Goal: Information Seeking & Learning: Check status

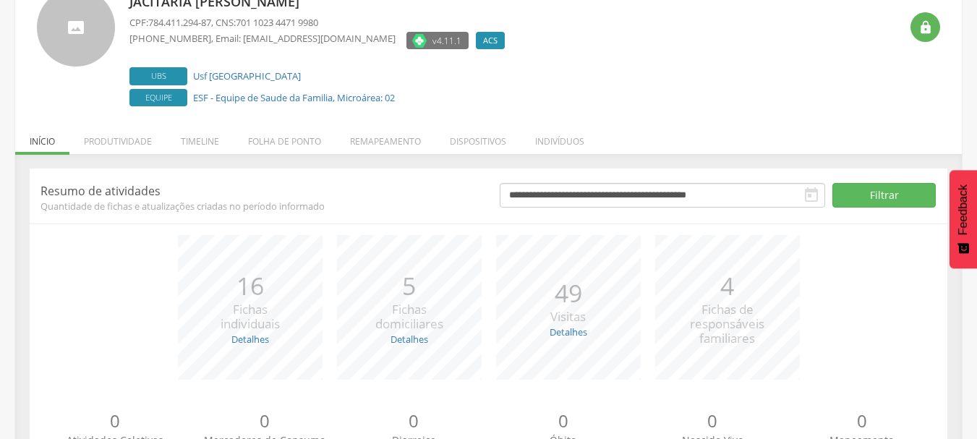
scroll to position [177, 0]
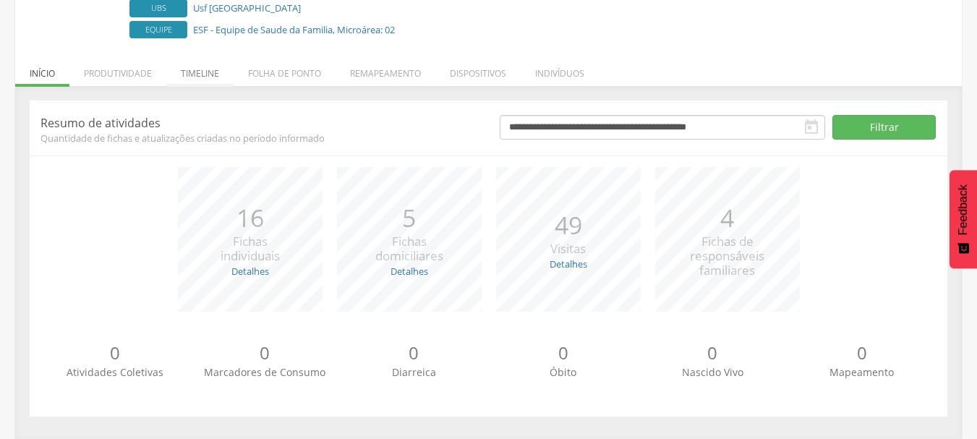
click at [201, 77] on li "Timeline" at bounding box center [199, 70] width 67 height 34
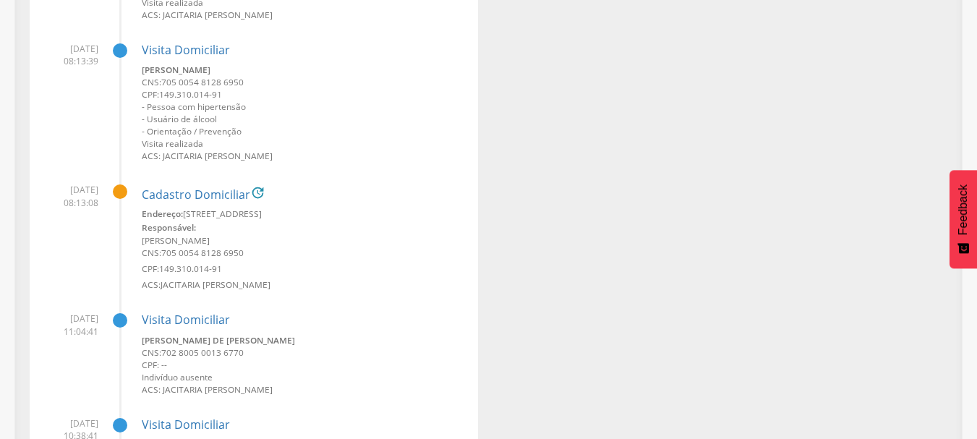
scroll to position [4373, 0]
drag, startPoint x: 177, startPoint y: 320, endPoint x: 116, endPoint y: 254, distance: 90.1
click at [116, 254] on li "09/09/2025 08:13:08 Cadastro Domiciliar  Endereço: Rua Assunção, nº 227, Alto …" at bounding box center [254, 231] width 427 height 118
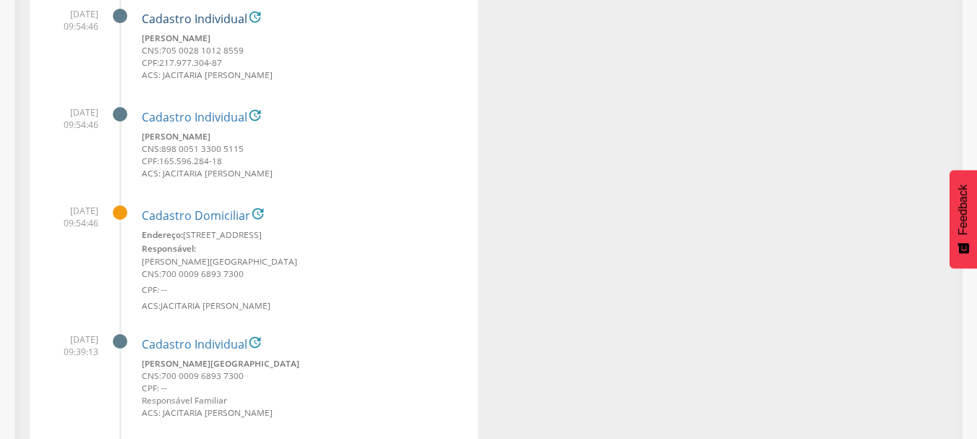
scroll to position [6687, 0]
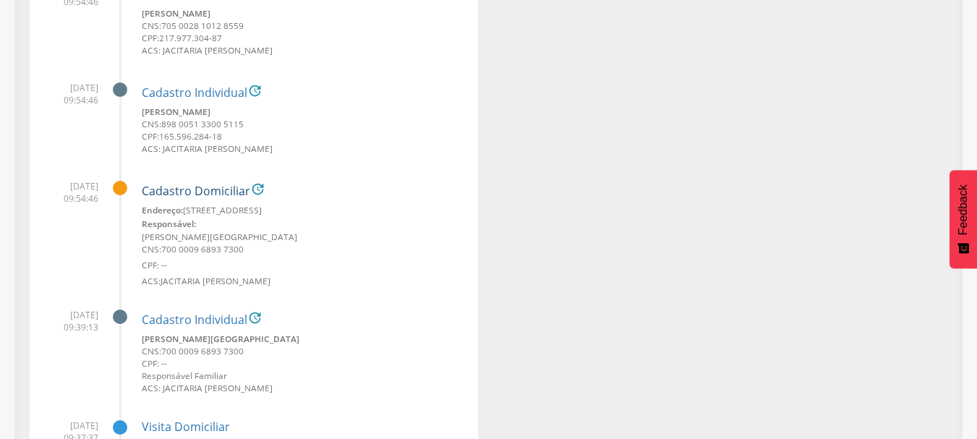
drag, startPoint x: 183, startPoint y: 196, endPoint x: 245, endPoint y: 201, distance: 62.4
click at [245, 198] on link "Cadastro Domiciliar" at bounding box center [196, 191] width 109 height 13
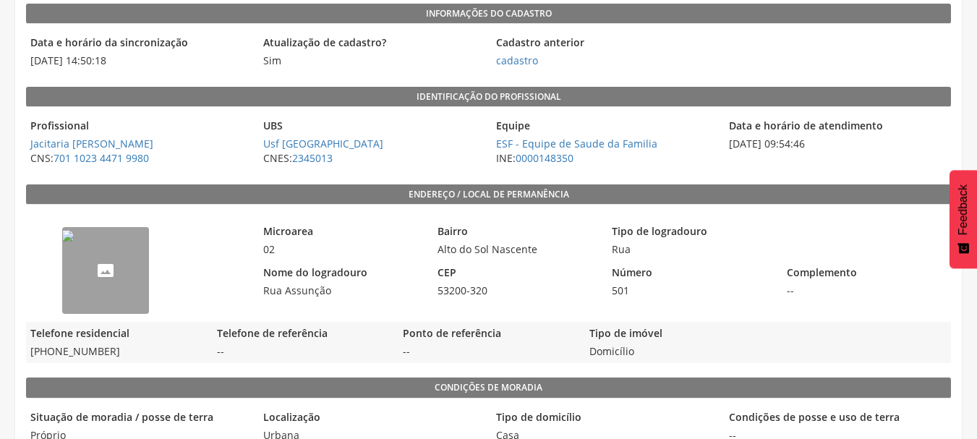
scroll to position [217, 0]
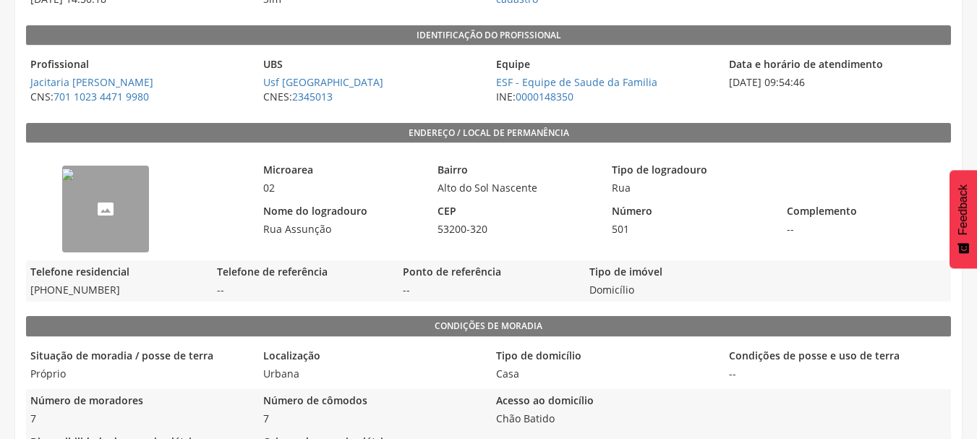
click at [74, 180] on img "--" at bounding box center [68, 175] width 12 height 12
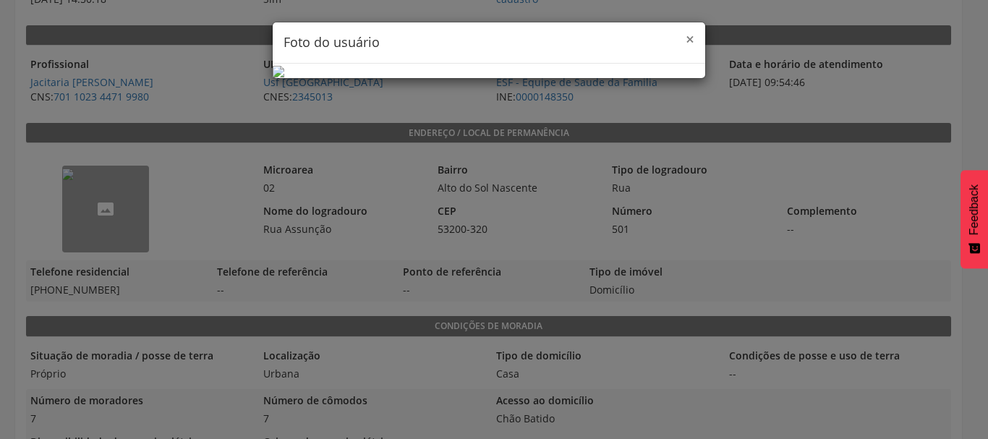
click at [686, 35] on span "×" at bounding box center [690, 39] width 9 height 20
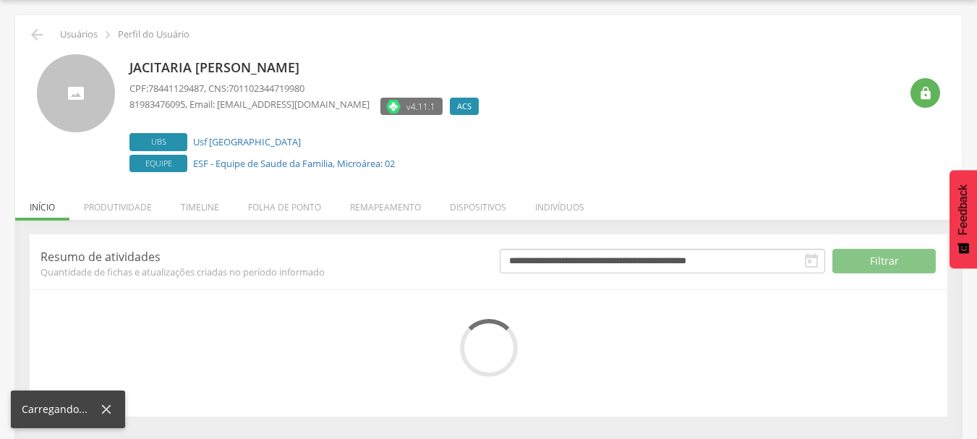
scroll to position [177, 0]
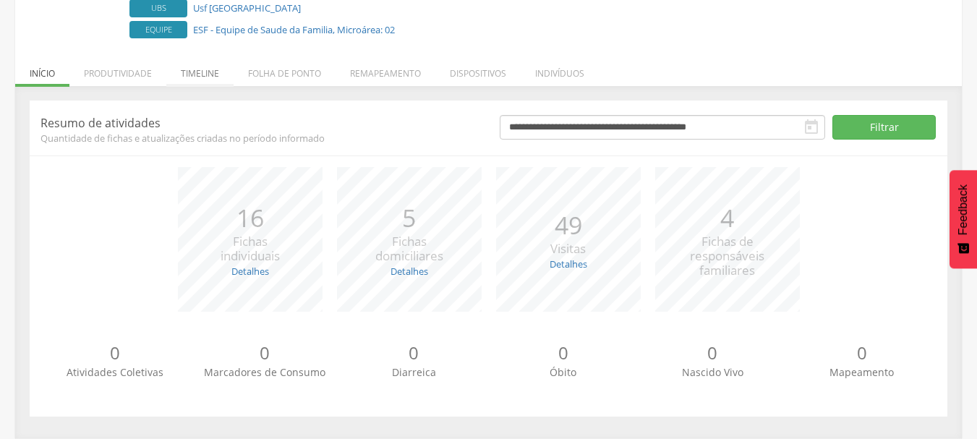
click at [206, 61] on li "Timeline" at bounding box center [199, 70] width 67 height 34
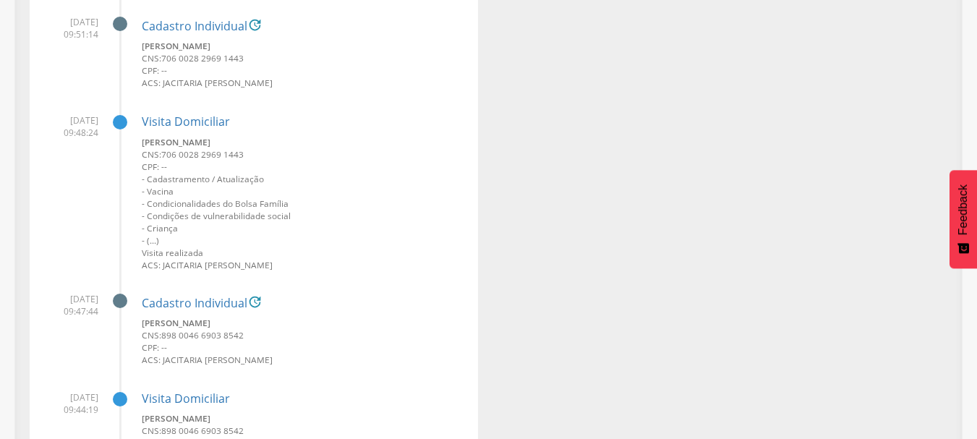
scroll to position [8550, 0]
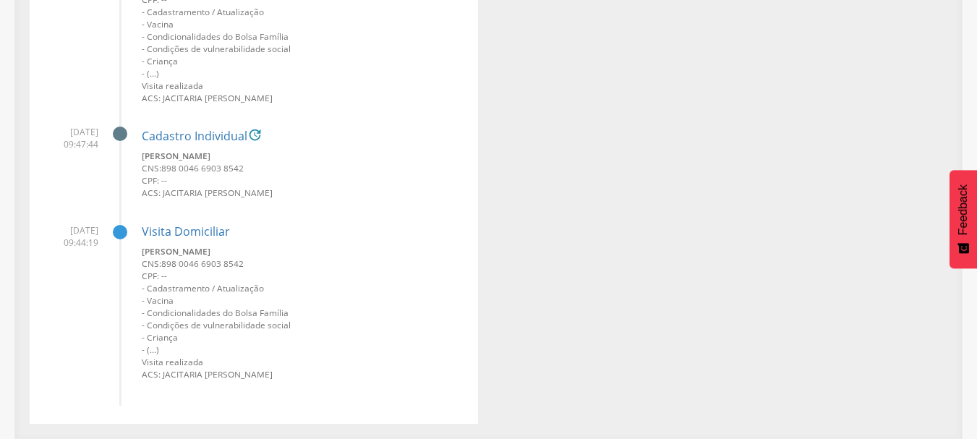
drag, startPoint x: 179, startPoint y: 138, endPoint x: 432, endPoint y: 124, distance: 253.6
click at [432, 124] on div "Cadastro Individual  Anna Sophia Oliveira do Nascimento CNS: 898 0046 6903 854…" at bounding box center [305, 159] width 326 height 88
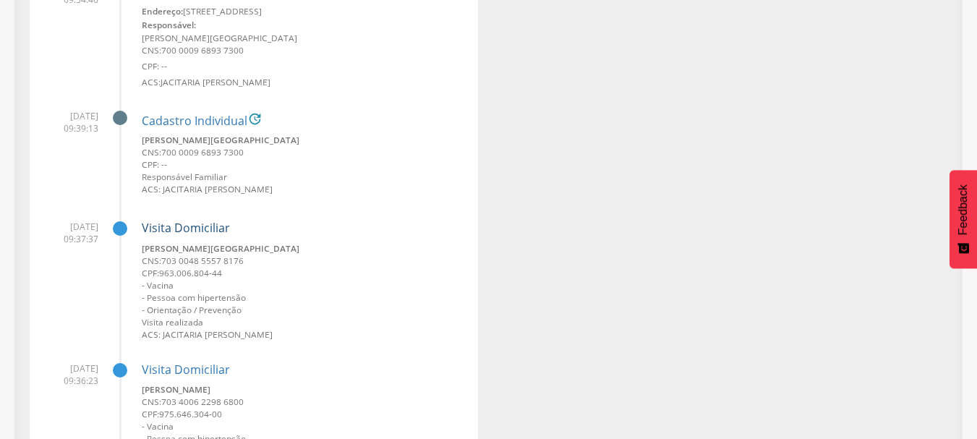
scroll to position [6814, 0]
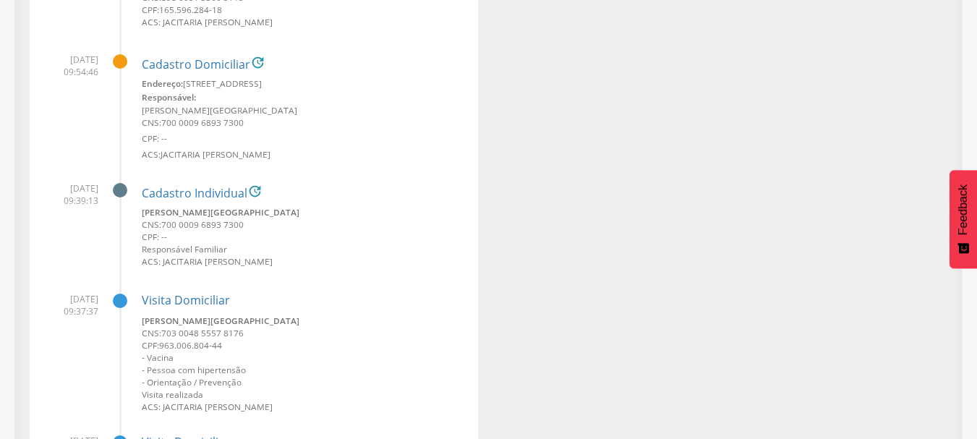
drag, startPoint x: 176, startPoint y: 202, endPoint x: 92, endPoint y: 197, distance: 84.8
click at [92, 197] on span "08/09/2025 09:39:13" at bounding box center [70, 194] width 58 height 25
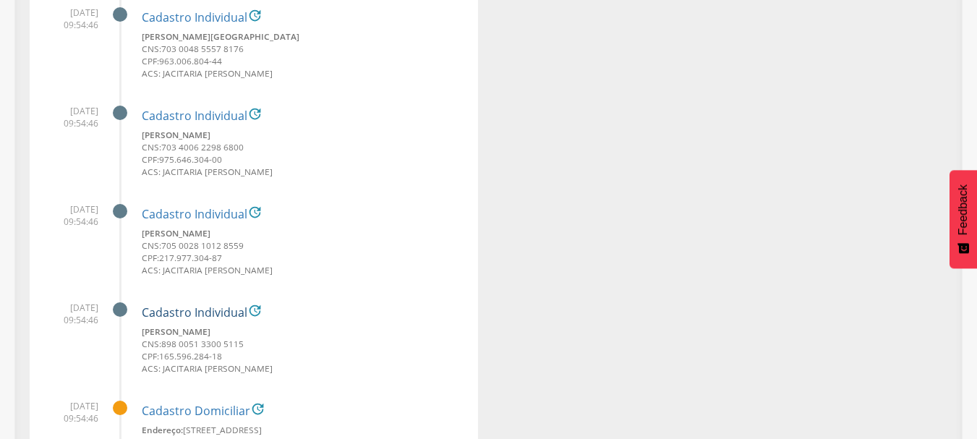
scroll to position [6452, 0]
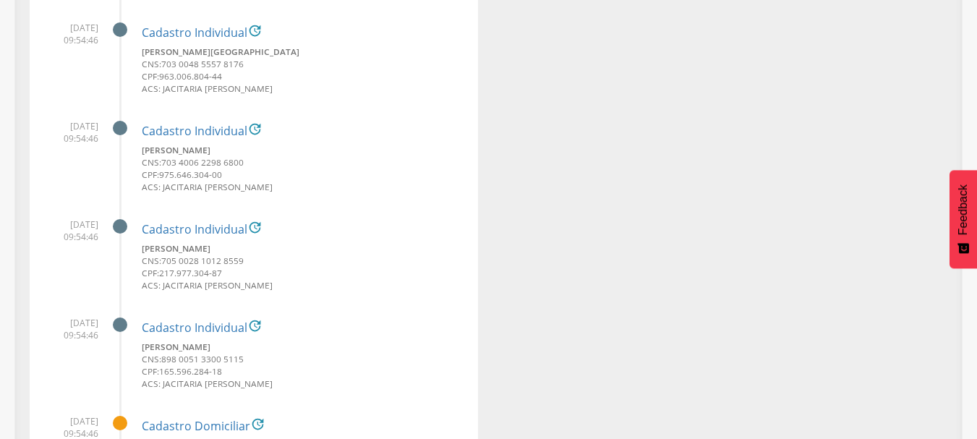
drag, startPoint x: 163, startPoint y: 129, endPoint x: 242, endPoint y: 43, distance: 116.8
click at [242, 43] on div "Cadastro Individual  Maurize Goncalves de Lima CNS: 703 0048 5557 8176 CPF: 96…" at bounding box center [305, 55] width 326 height 88
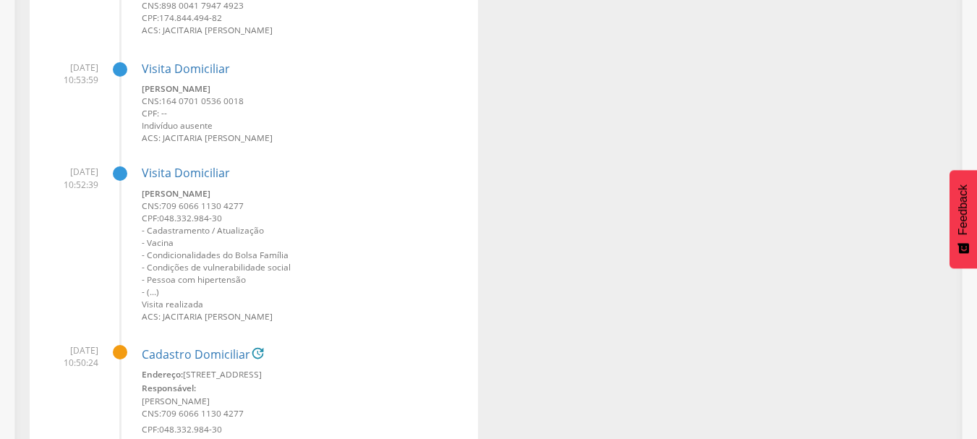
scroll to position [1027, 0]
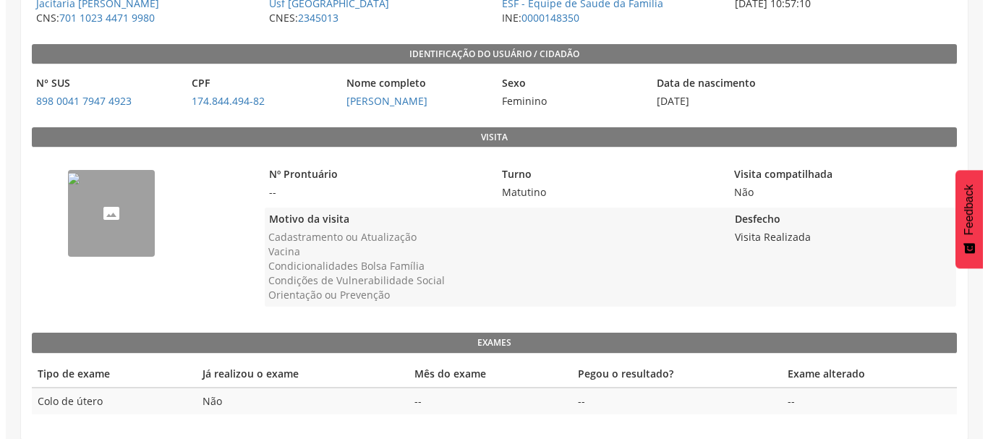
scroll to position [214, 0]
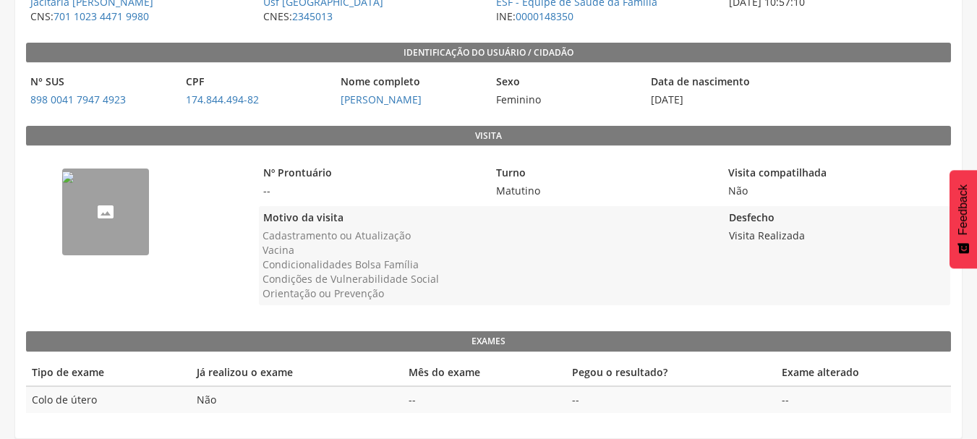
click at [74, 183] on img "--" at bounding box center [68, 177] width 12 height 12
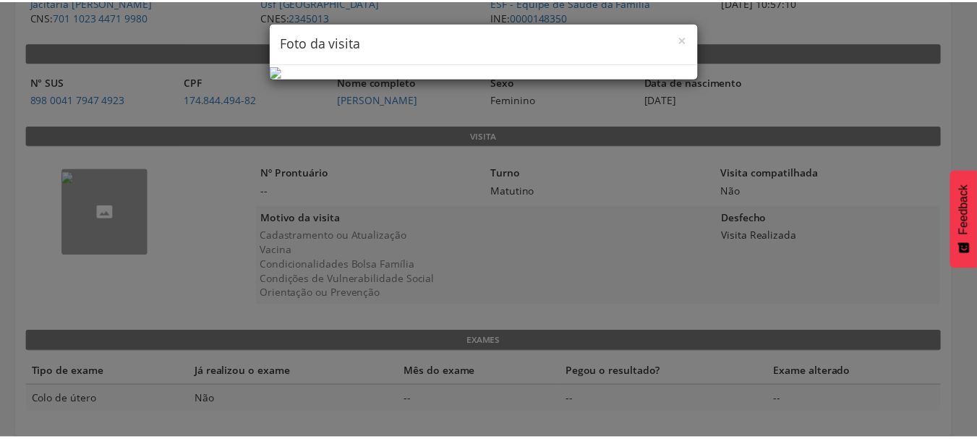
scroll to position [80, 0]
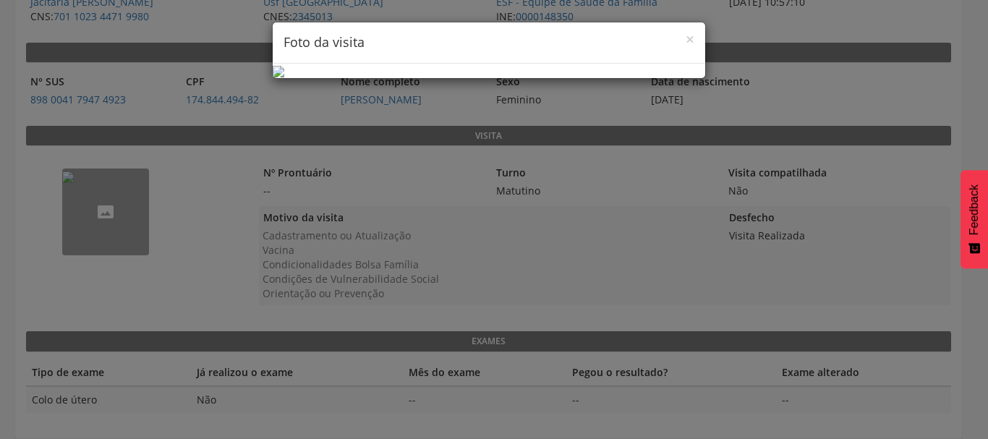
click at [919, 122] on div "× Foto da visita" at bounding box center [494, 219] width 988 height 439
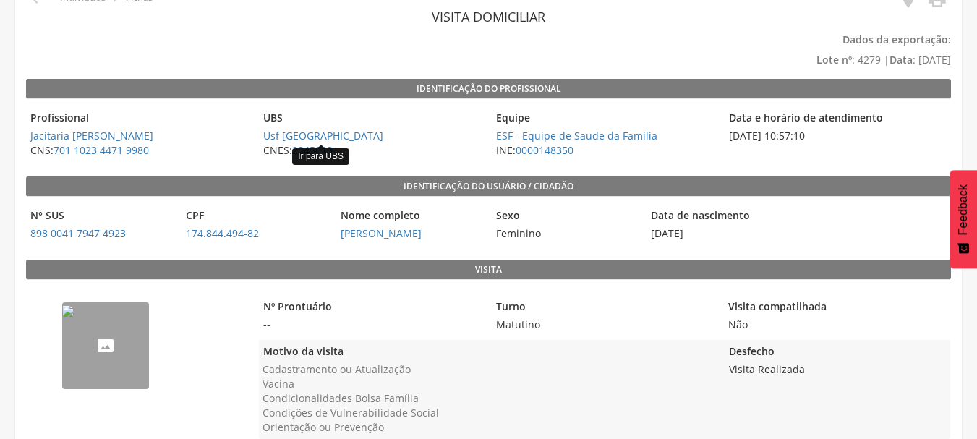
scroll to position [0, 0]
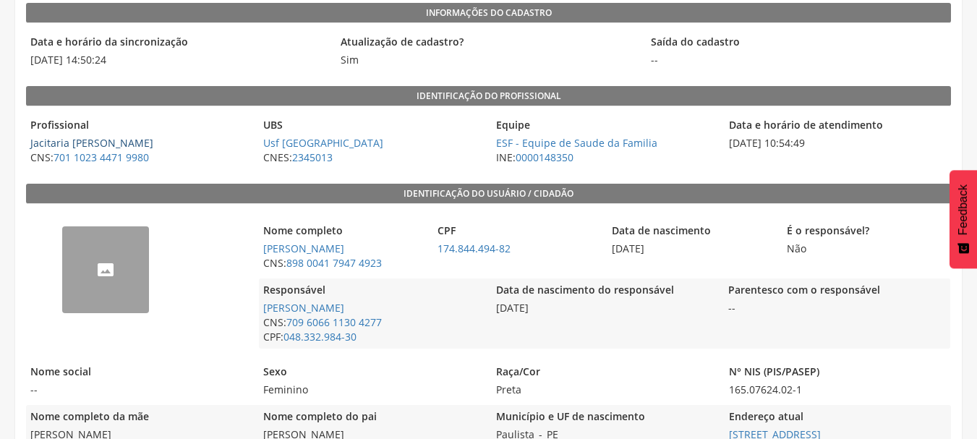
scroll to position [145, 0]
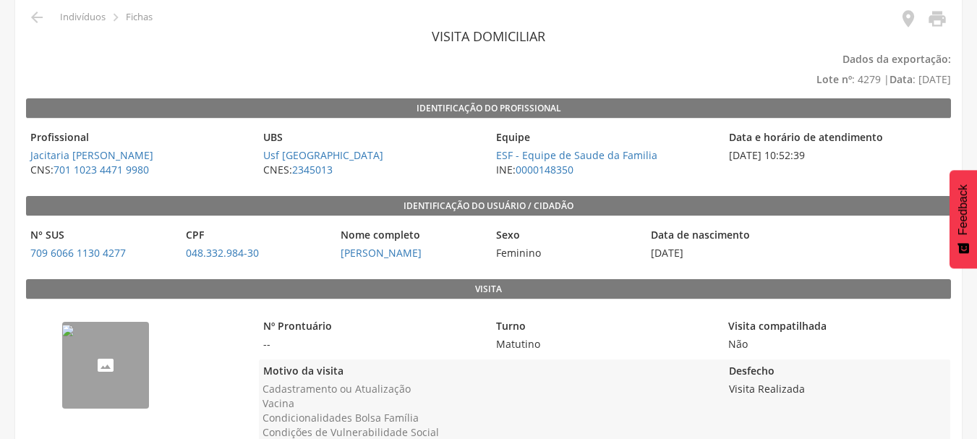
scroll to position [145, 0]
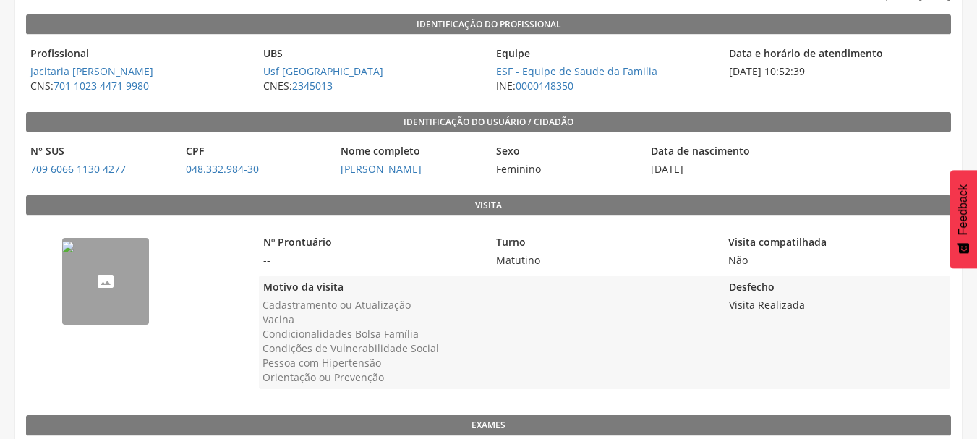
click at [74, 252] on img "--" at bounding box center [68, 247] width 12 height 12
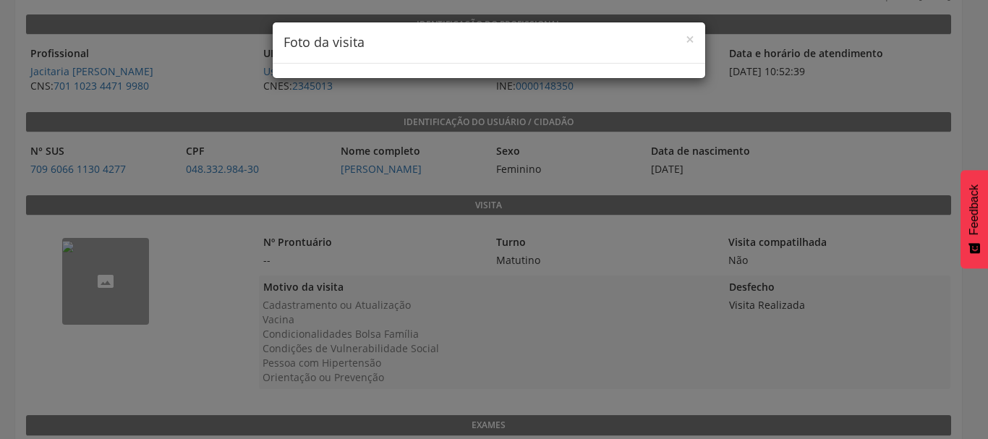
click h4 "Foto da visita"
click span "×"
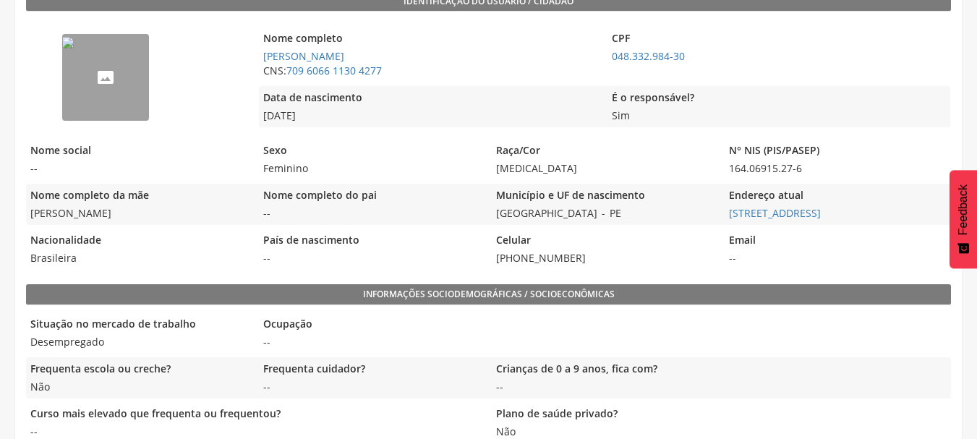
scroll to position [217, 0]
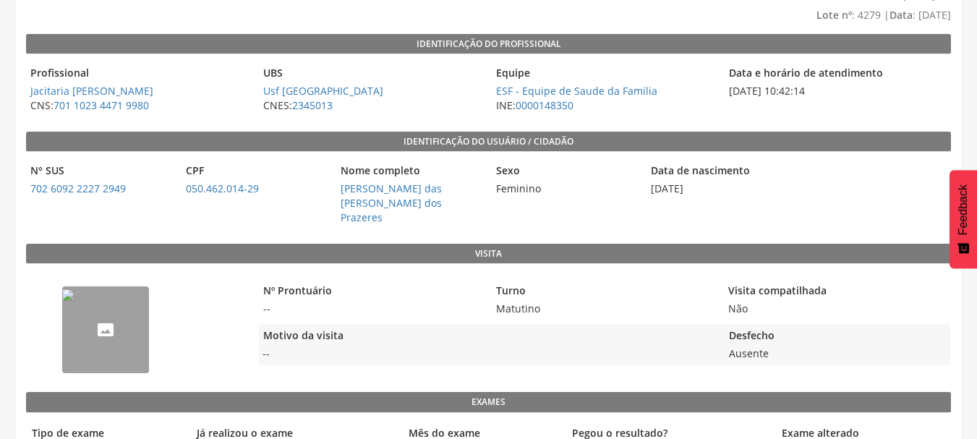
scroll to position [125, 0]
click at [74, 301] on img "--" at bounding box center [68, 295] width 12 height 12
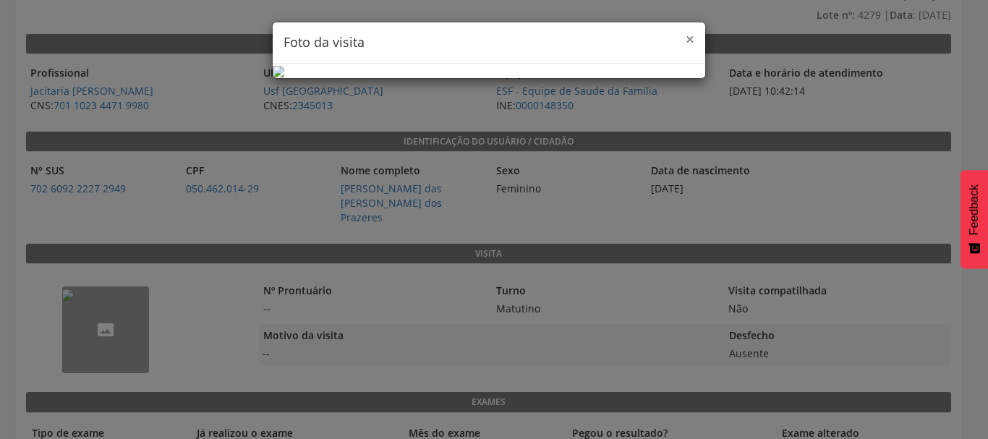
click at [686, 41] on span "×" at bounding box center [690, 39] width 9 height 20
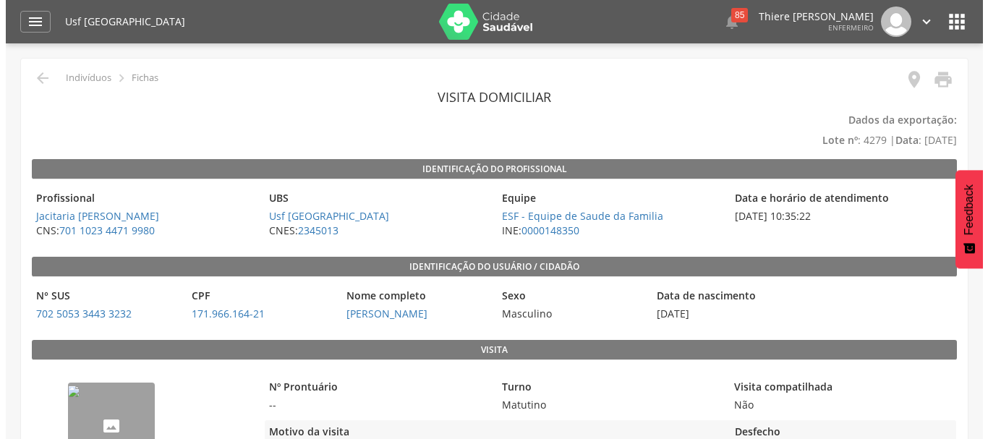
scroll to position [145, 0]
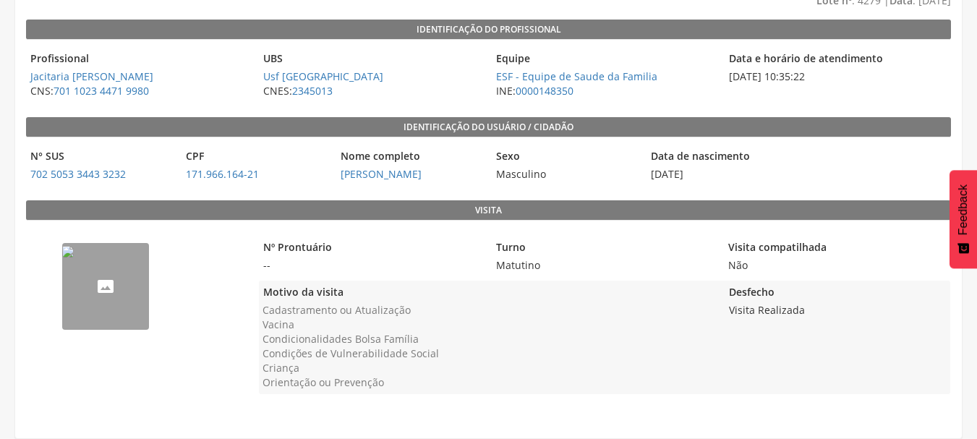
click at [74, 258] on img "--" at bounding box center [68, 252] width 12 height 12
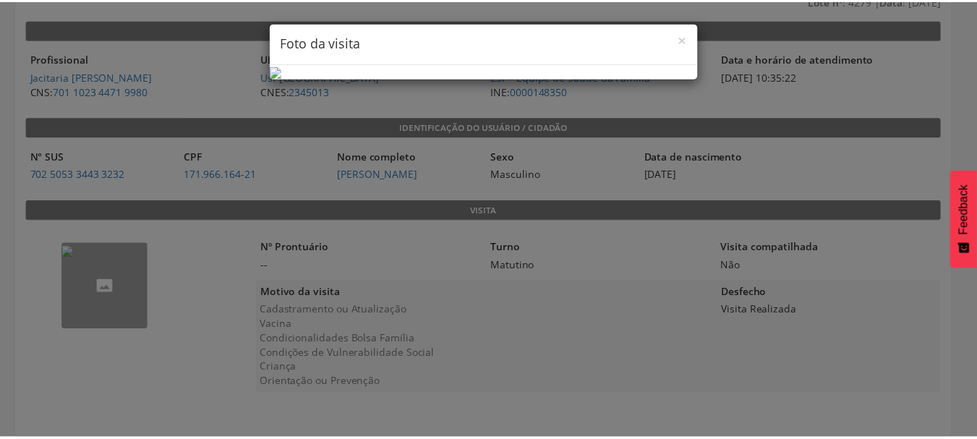
scroll to position [0, 0]
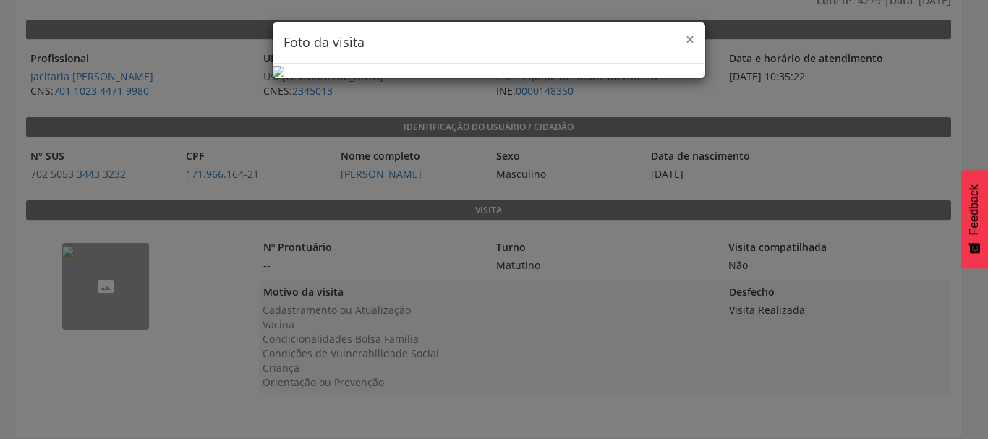
click at [686, 32] on span "×" at bounding box center [690, 39] width 9 height 20
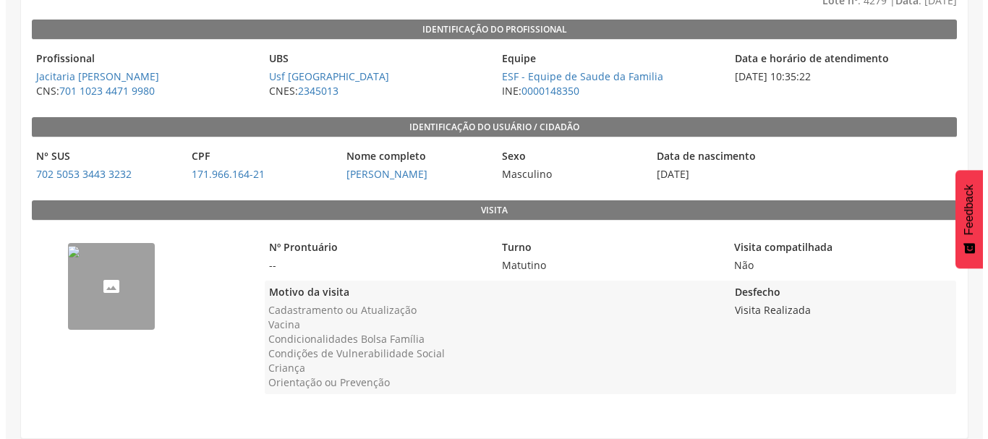
scroll to position [154, 0]
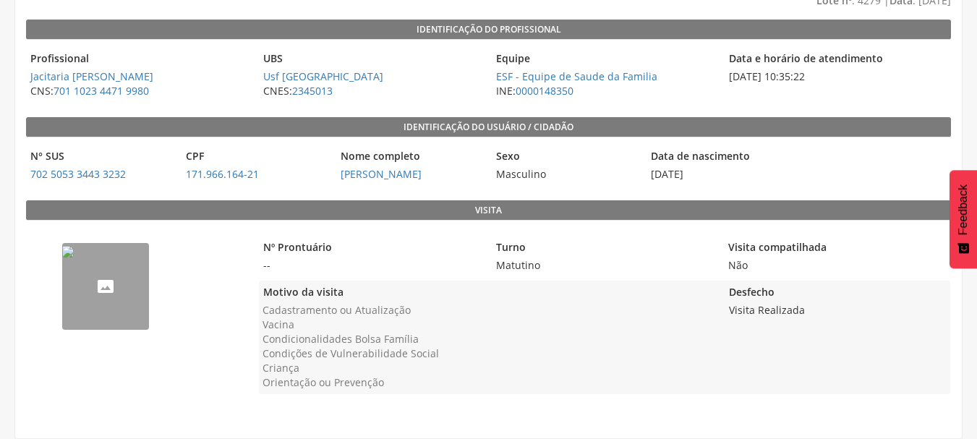
click at [74, 258] on img "--" at bounding box center [68, 252] width 12 height 12
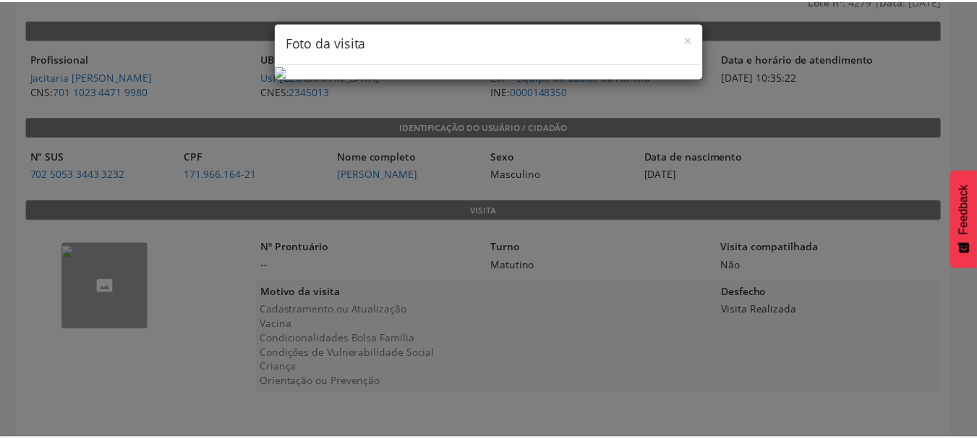
scroll to position [0, 0]
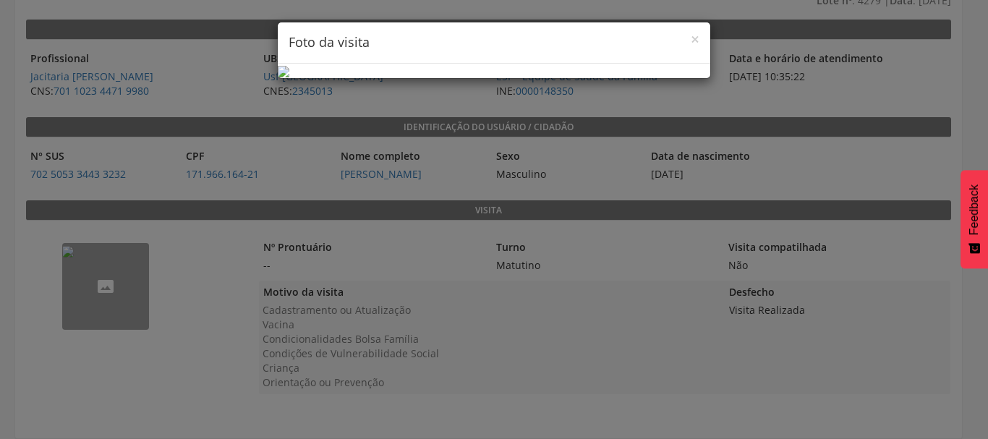
click at [684, 46] on h4 "Foto da visita" at bounding box center [494, 42] width 411 height 19
drag, startPoint x: 688, startPoint y: 35, endPoint x: 666, endPoint y: 31, distance: 22.1
click at [691, 36] on span "×" at bounding box center [695, 39] width 9 height 20
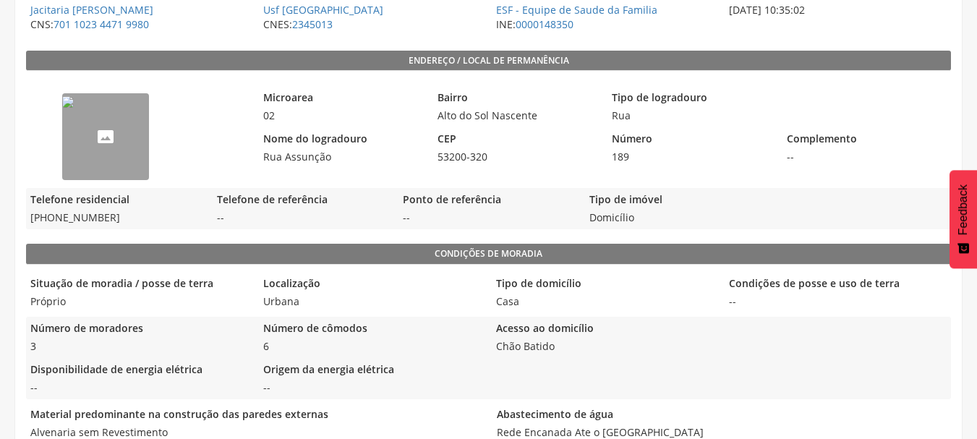
scroll to position [289, 0]
click at [74, 108] on img "--" at bounding box center [68, 102] width 12 height 12
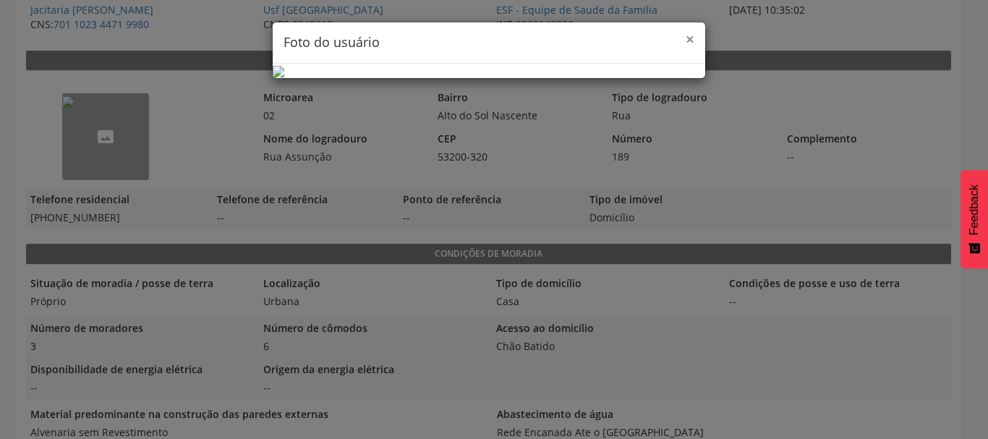
click at [686, 39] on span "×" at bounding box center [690, 39] width 9 height 20
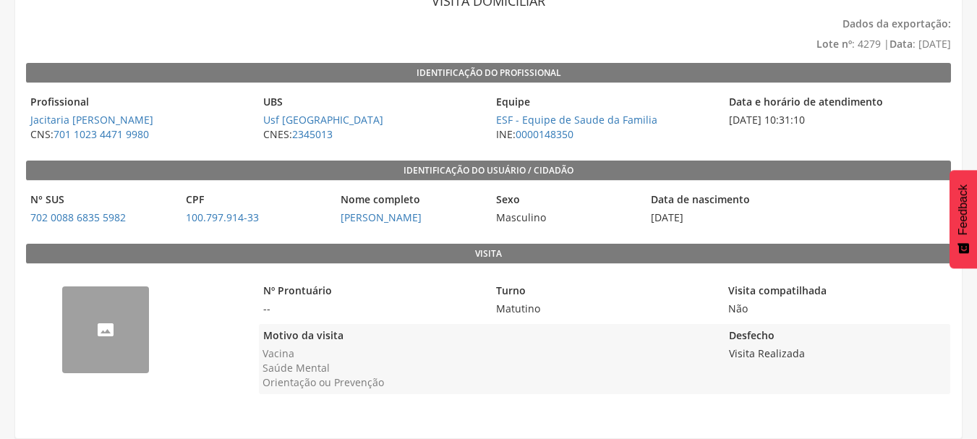
scroll to position [96, 0]
click at [74, 299] on img "--" at bounding box center [68, 295] width 12 height 12
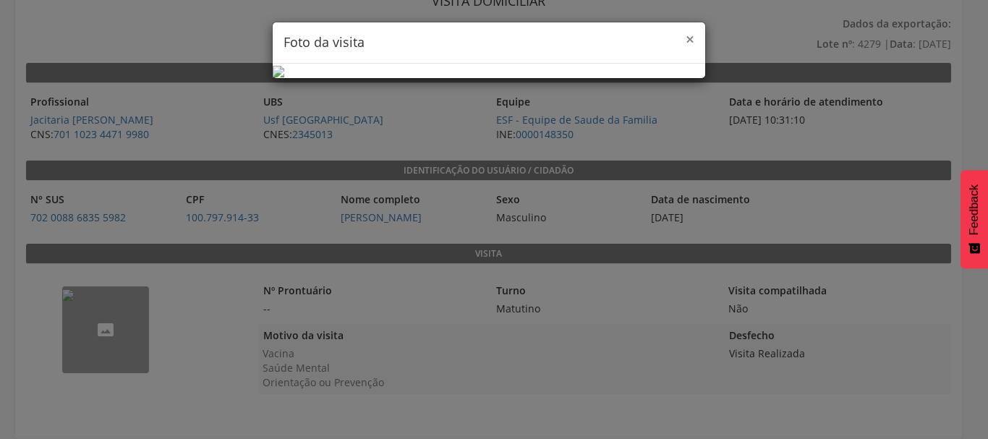
click at [688, 40] on span "×" at bounding box center [690, 39] width 9 height 20
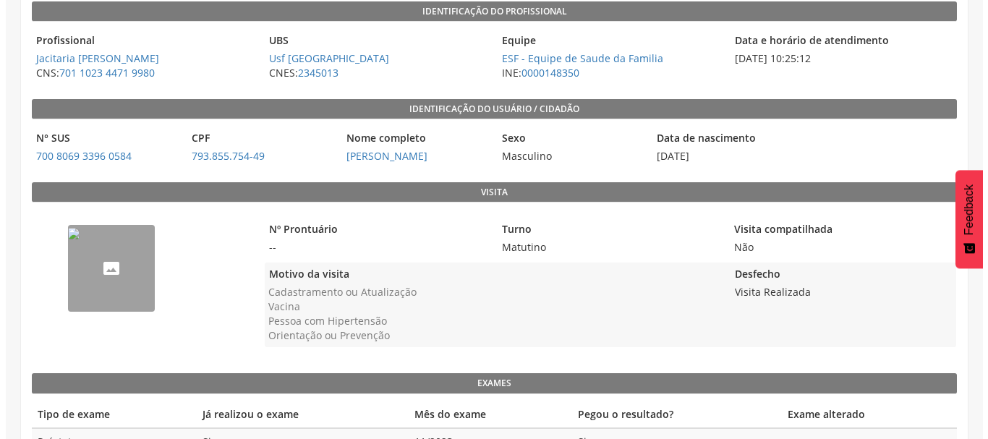
scroll to position [200, 0]
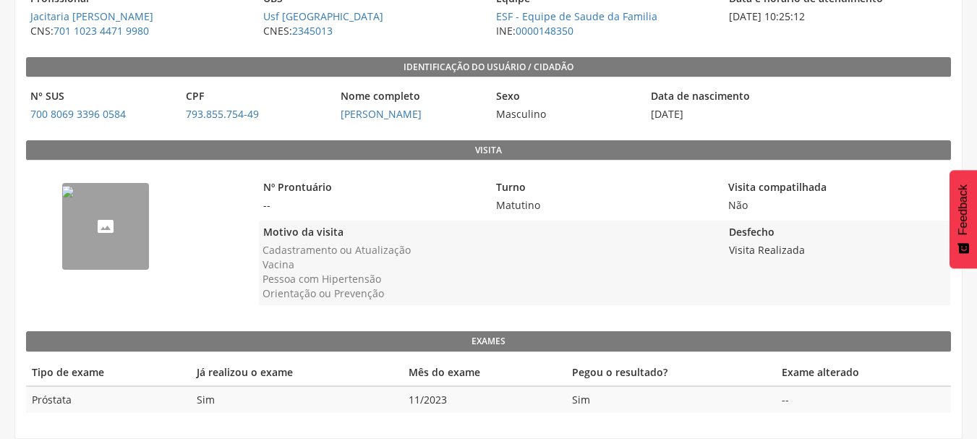
click at [74, 194] on img "--" at bounding box center [68, 192] width 12 height 12
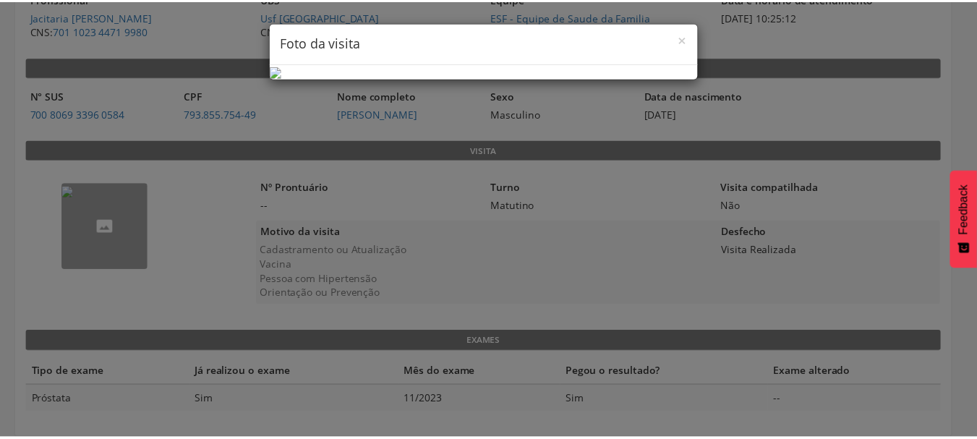
scroll to position [0, 0]
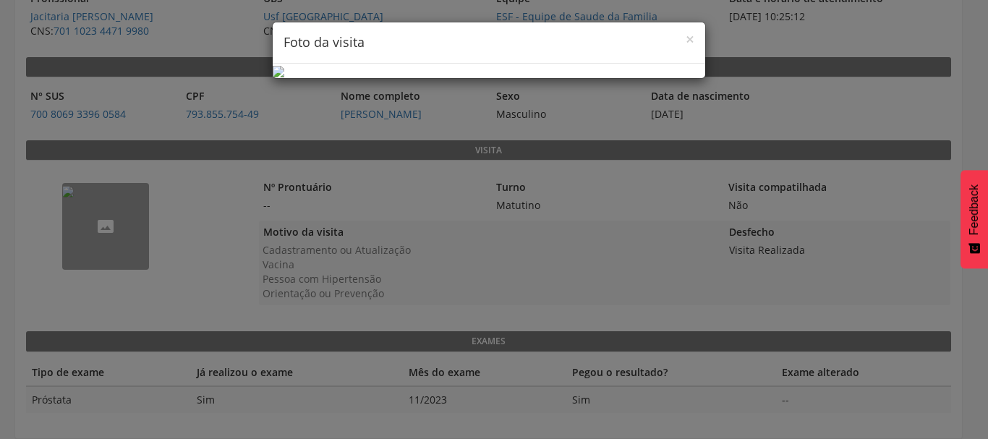
click at [668, 40] on h4 "Foto da visita" at bounding box center [489, 42] width 411 height 19
drag, startPoint x: 671, startPoint y: 46, endPoint x: 679, endPoint y: 44, distance: 7.4
click at [673, 46] on h4 "Foto da visita" at bounding box center [489, 42] width 411 height 19
click at [679, 44] on h4 "Foto da visita" at bounding box center [489, 42] width 411 height 19
click at [686, 35] on span "×" at bounding box center [690, 39] width 9 height 20
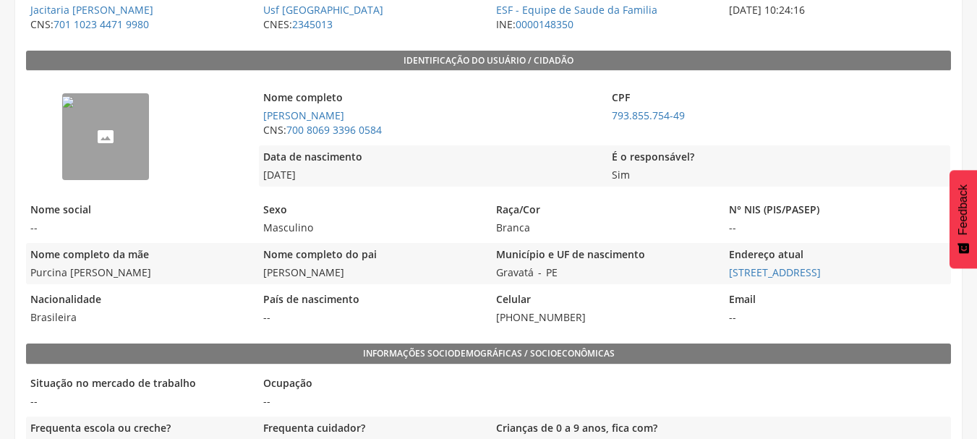
scroll to position [289, 0]
click at [74, 108] on img "--" at bounding box center [68, 102] width 12 height 12
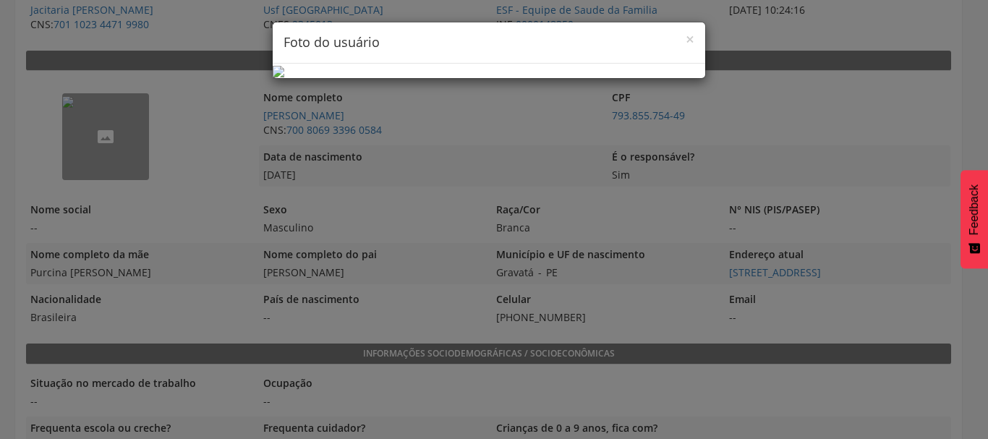
click at [689, 41] on div "× Foto do usuário" at bounding box center [489, 42] width 433 height 41
click at [686, 39] on span "×" at bounding box center [690, 39] width 9 height 20
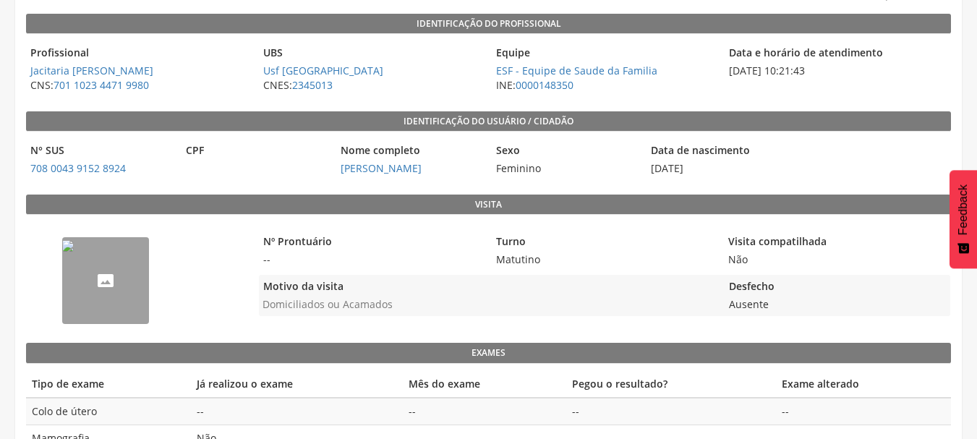
scroll to position [145, 0]
click at [74, 252] on img "--" at bounding box center [68, 246] width 12 height 12
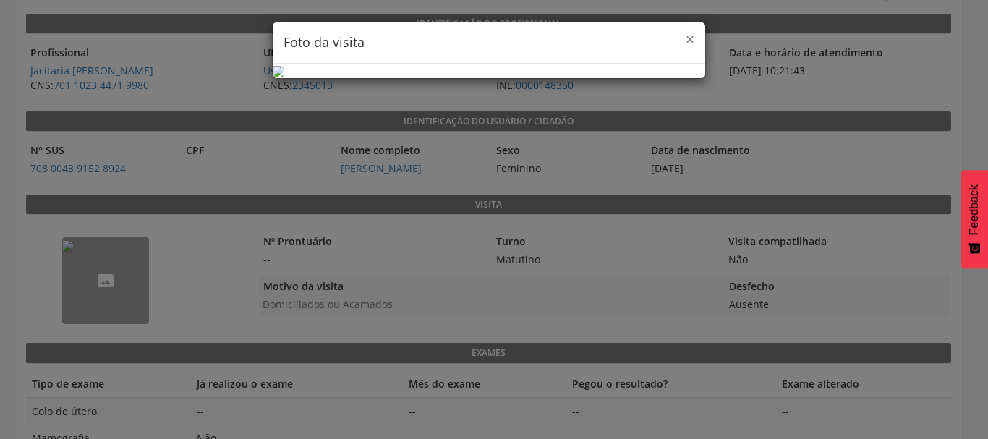
click at [686, 39] on span "×" at bounding box center [690, 39] width 9 height 20
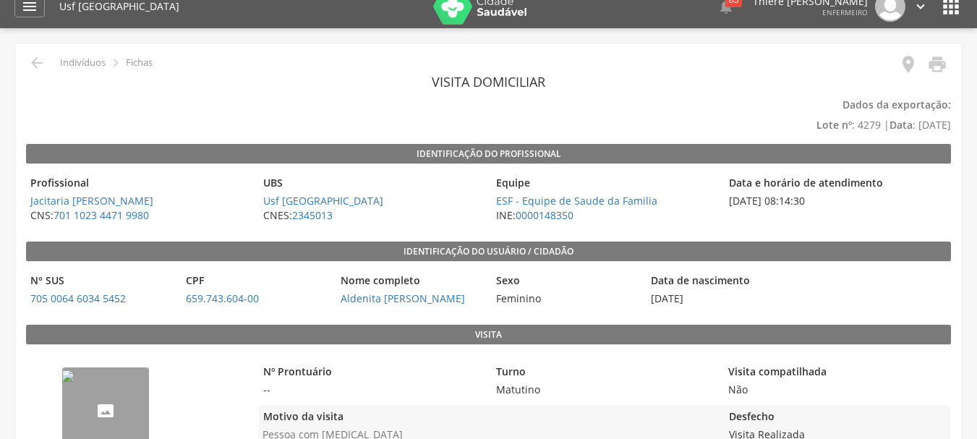
scroll to position [217, 0]
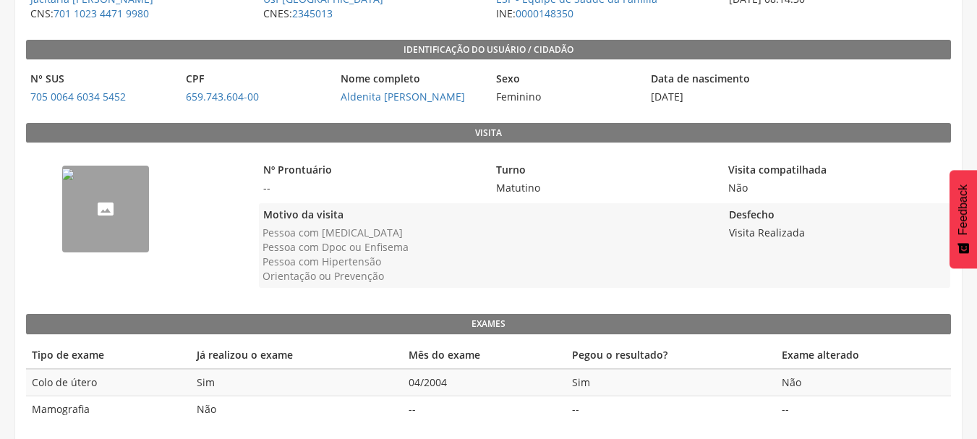
click at [74, 180] on img "--" at bounding box center [68, 175] width 12 height 12
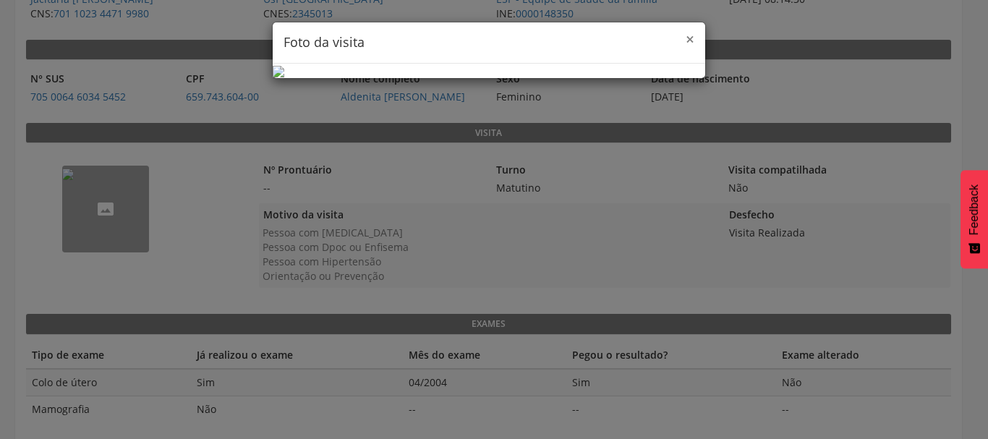
click at [687, 41] on span "×" at bounding box center [690, 39] width 9 height 20
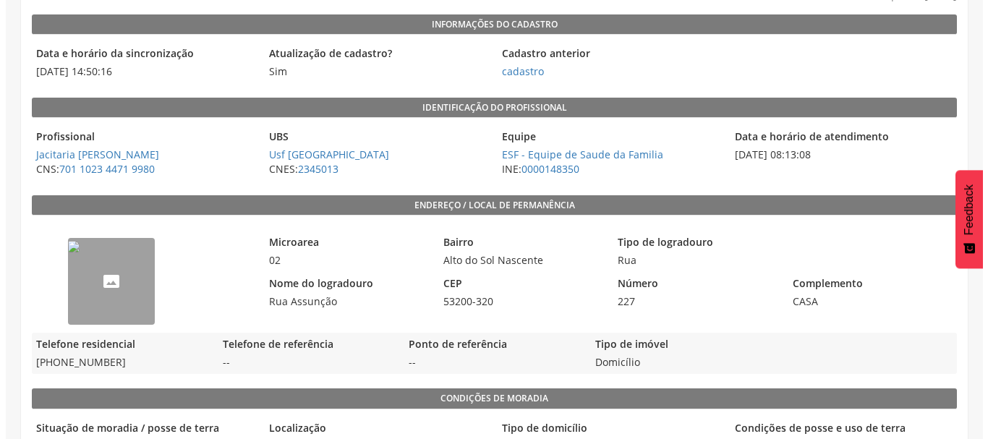
scroll to position [145, 0]
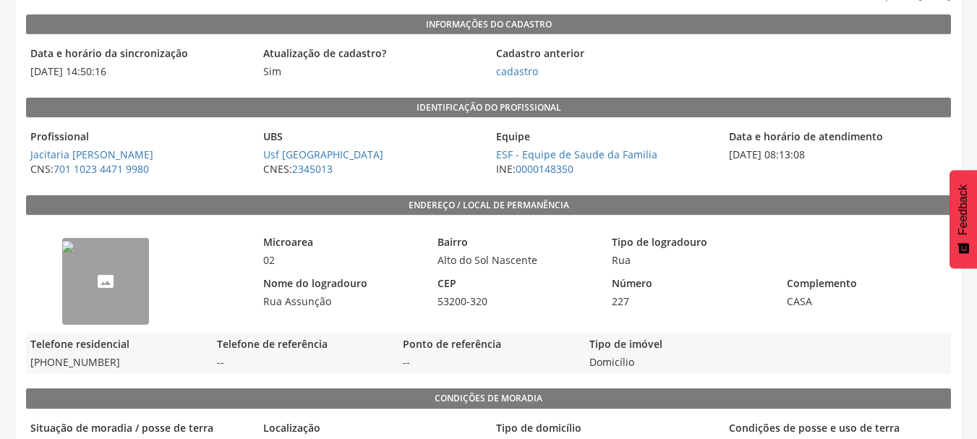
click at [74, 249] on img "--" at bounding box center [68, 247] width 12 height 12
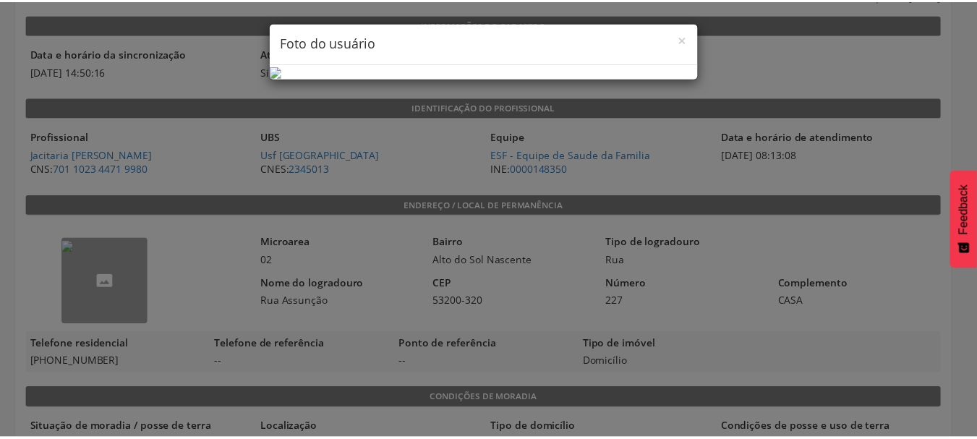
scroll to position [72, 0]
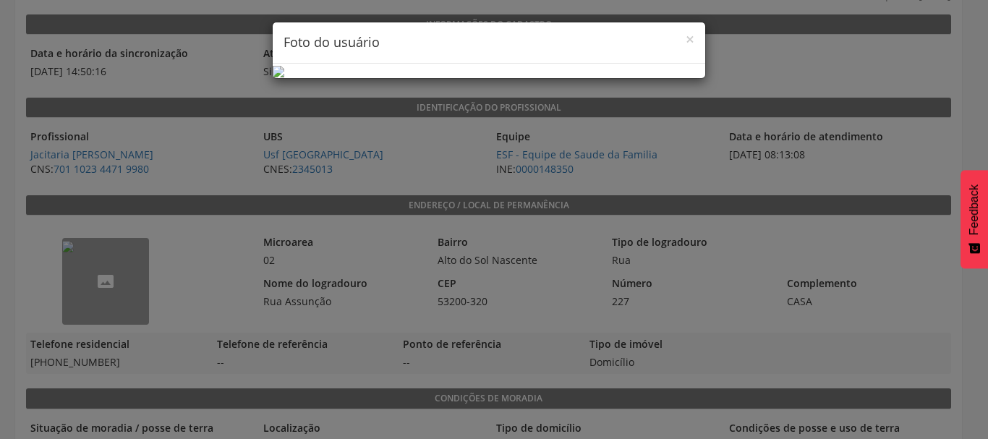
click at [743, 73] on div "× Foto do usuário" at bounding box center [494, 219] width 988 height 439
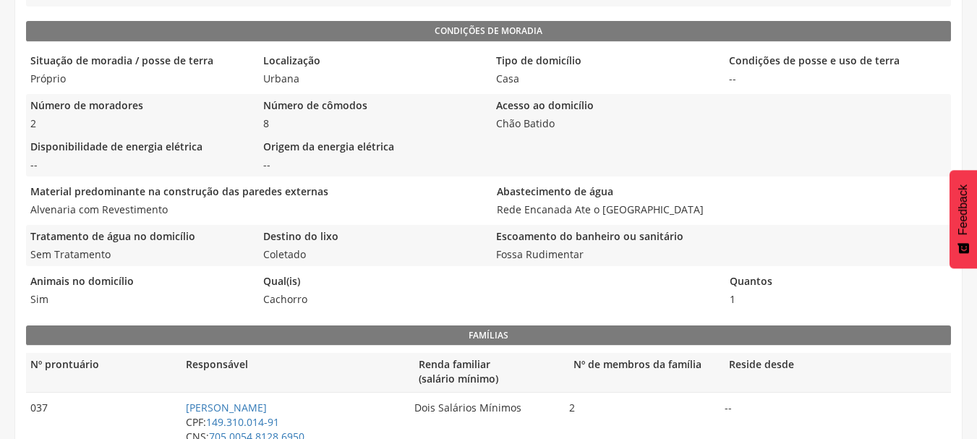
scroll to position [551, 0]
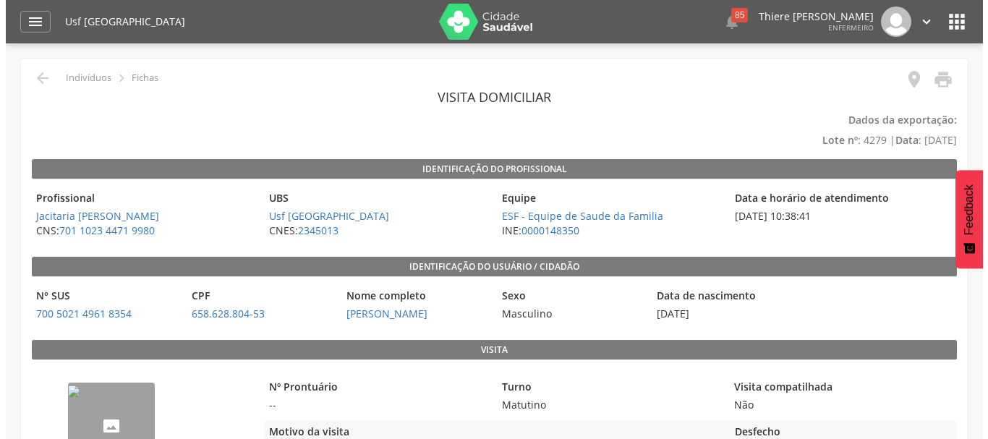
scroll to position [200, 0]
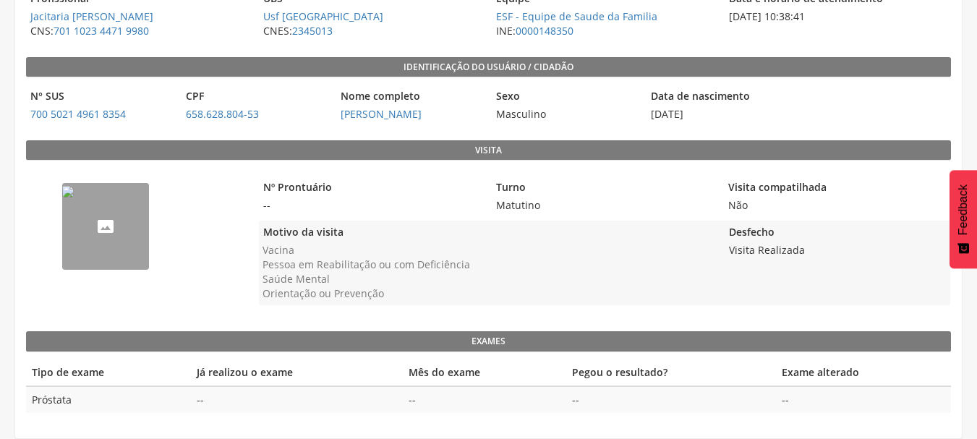
click at [74, 197] on img "--" at bounding box center [68, 192] width 12 height 12
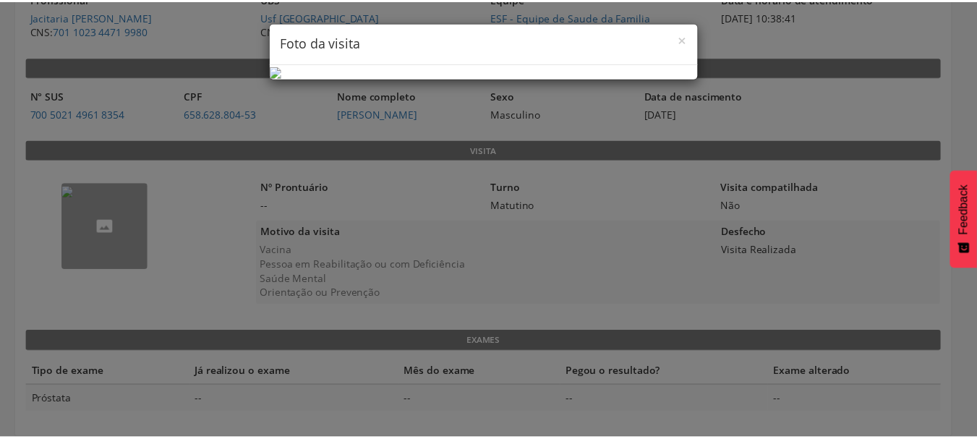
scroll to position [80, 0]
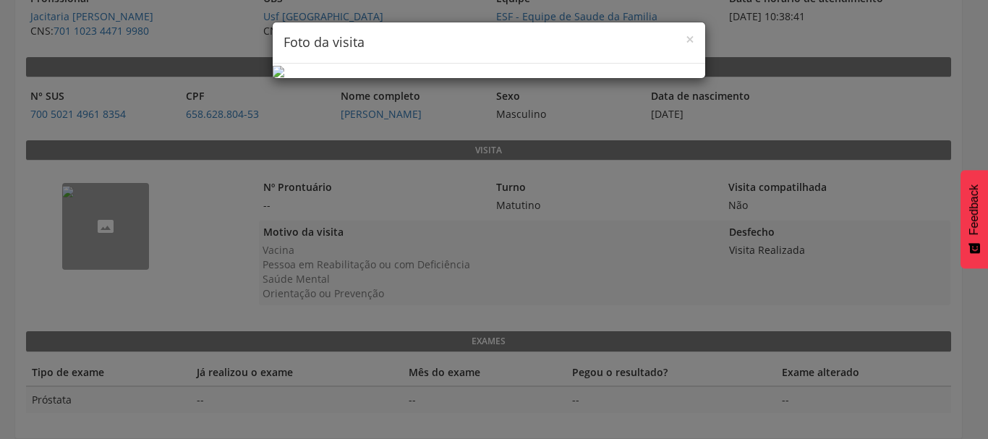
click at [724, 124] on div "× Foto da visita" at bounding box center [494, 219] width 988 height 439
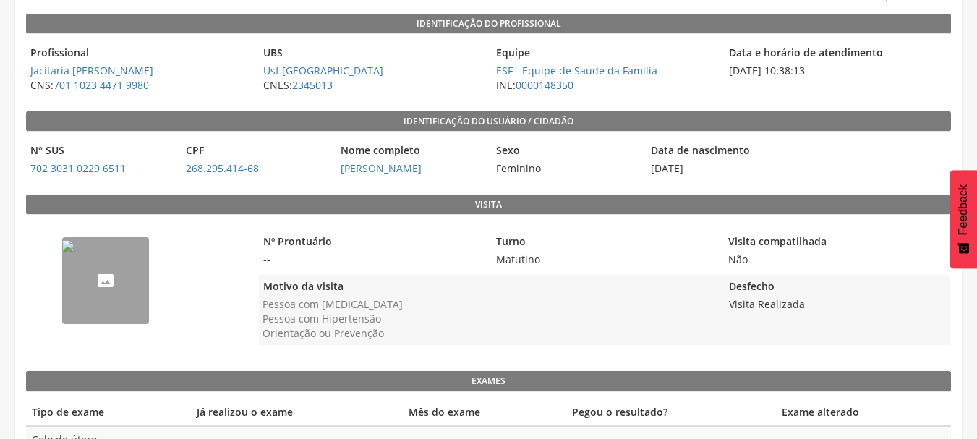
scroll to position [145, 0]
click at [74, 252] on img "--" at bounding box center [68, 246] width 12 height 12
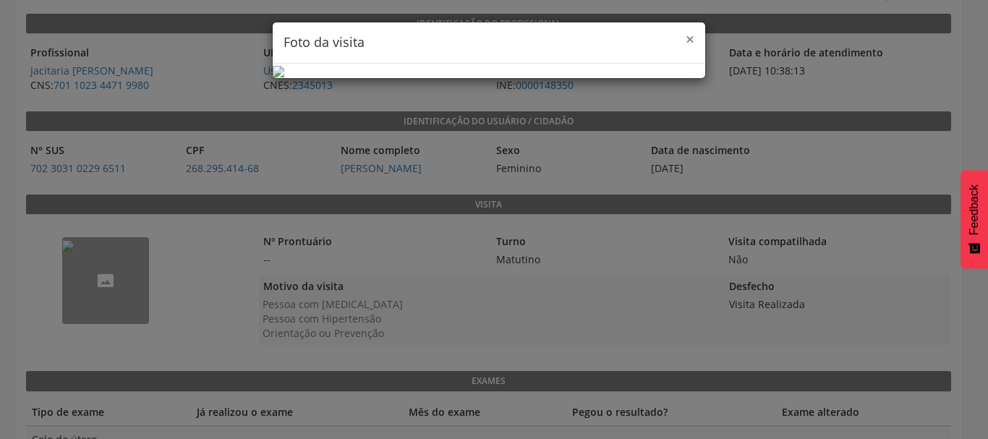
click at [686, 42] on span "×" at bounding box center [690, 39] width 9 height 20
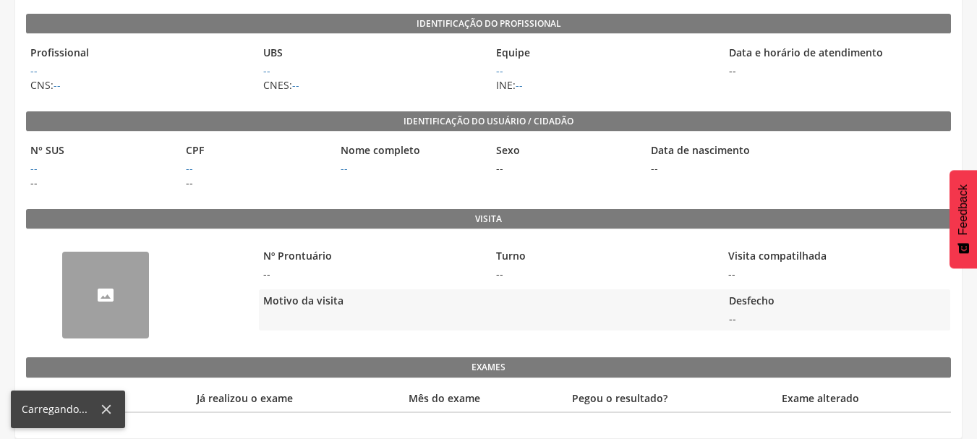
scroll to position [145, 0]
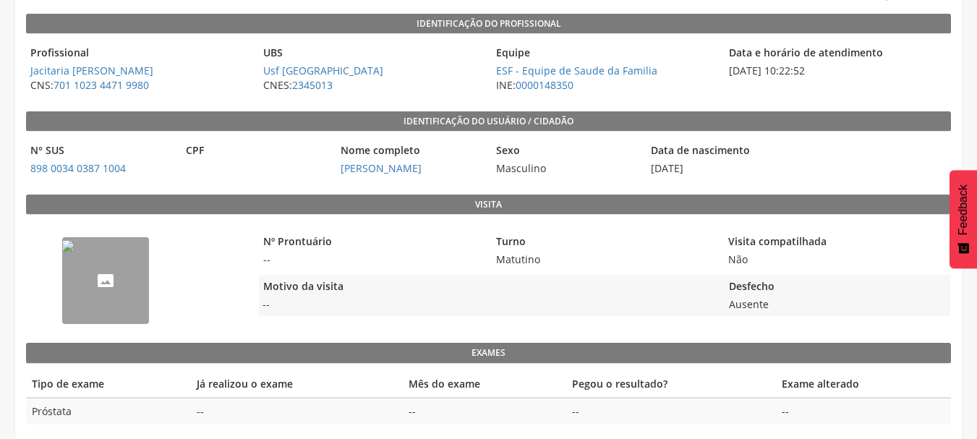
click at [74, 252] on img "--" at bounding box center [68, 246] width 12 height 12
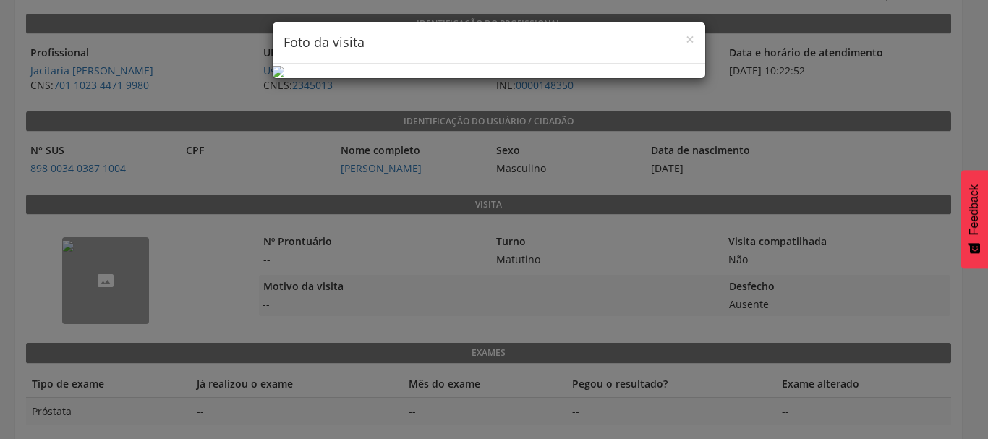
click at [678, 42] on h4 "Foto da visita" at bounding box center [489, 42] width 411 height 19
click at [686, 35] on span "×" at bounding box center [690, 39] width 9 height 20
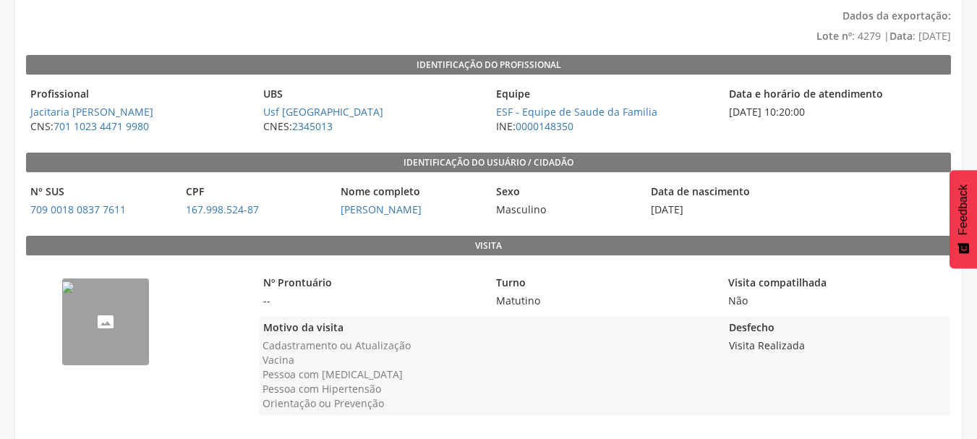
scroll to position [214, 0]
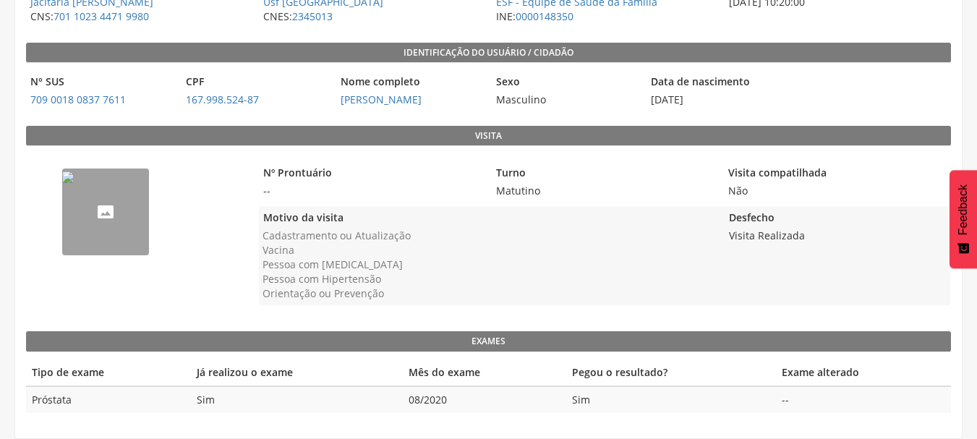
click at [74, 183] on img "--" at bounding box center [68, 177] width 12 height 12
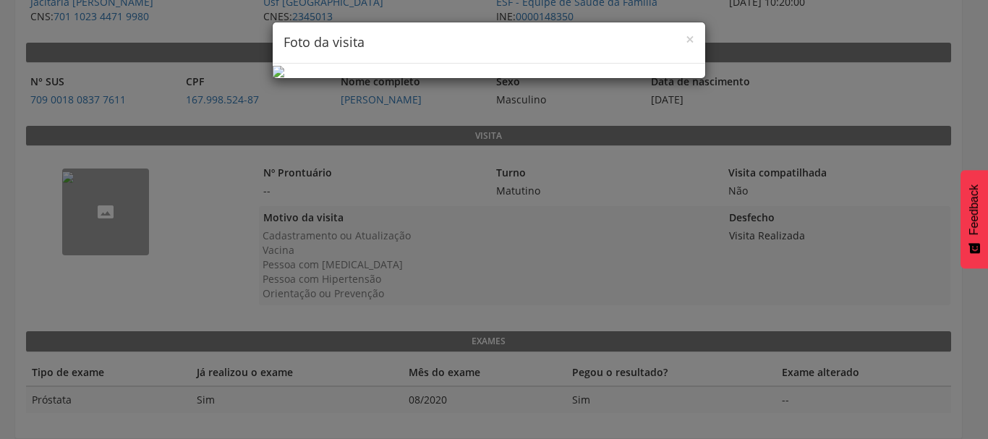
click at [677, 39] on h4 "Foto da visita" at bounding box center [489, 42] width 411 height 19
click at [686, 40] on span "×" at bounding box center [690, 39] width 9 height 20
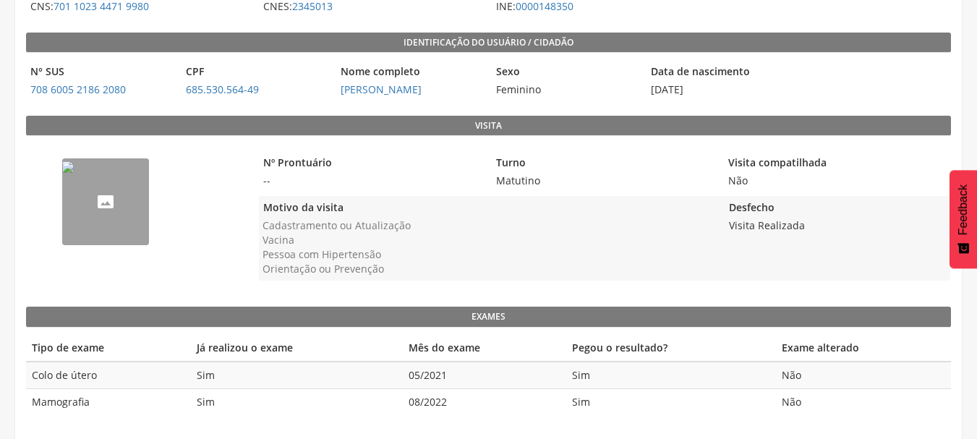
scroll to position [226, 0]
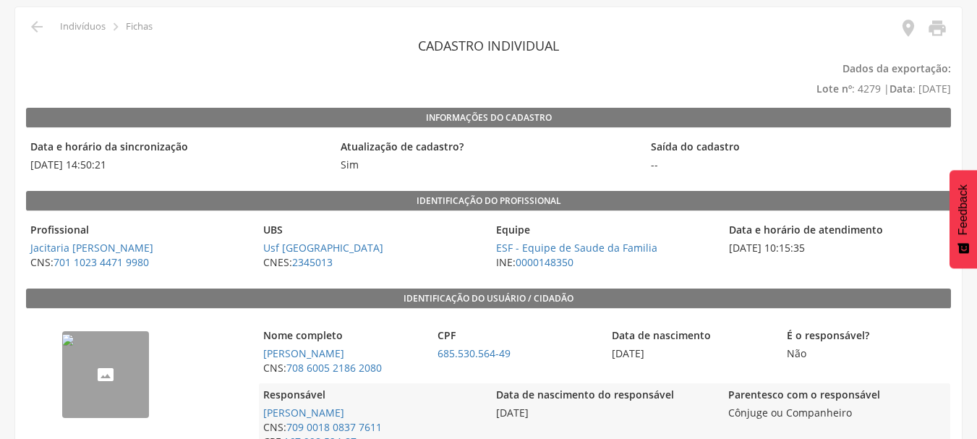
scroll to position [217, 0]
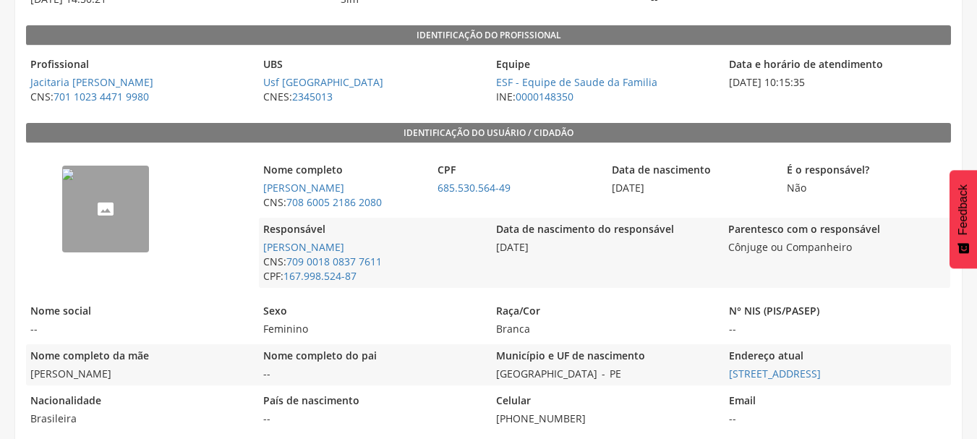
click at [74, 180] on img "--" at bounding box center [68, 175] width 12 height 12
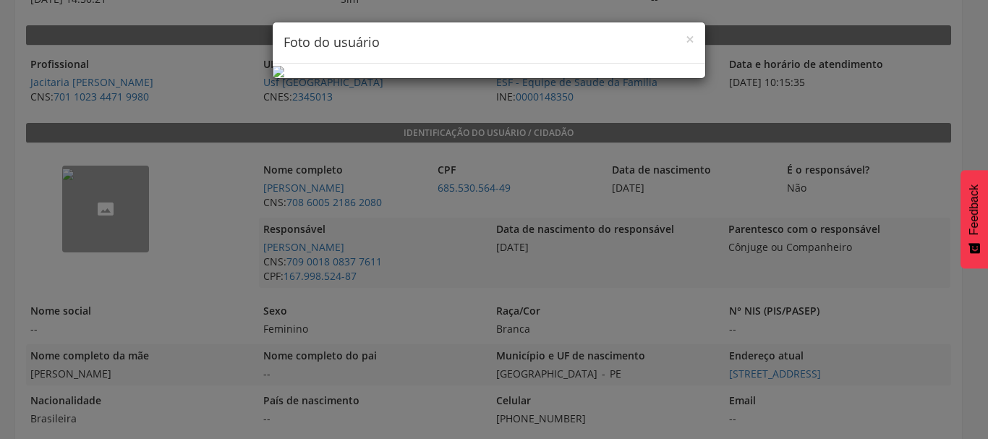
click at [679, 41] on h4 "Foto do usuário" at bounding box center [489, 42] width 411 height 19
click at [686, 41] on span "×" at bounding box center [690, 39] width 9 height 20
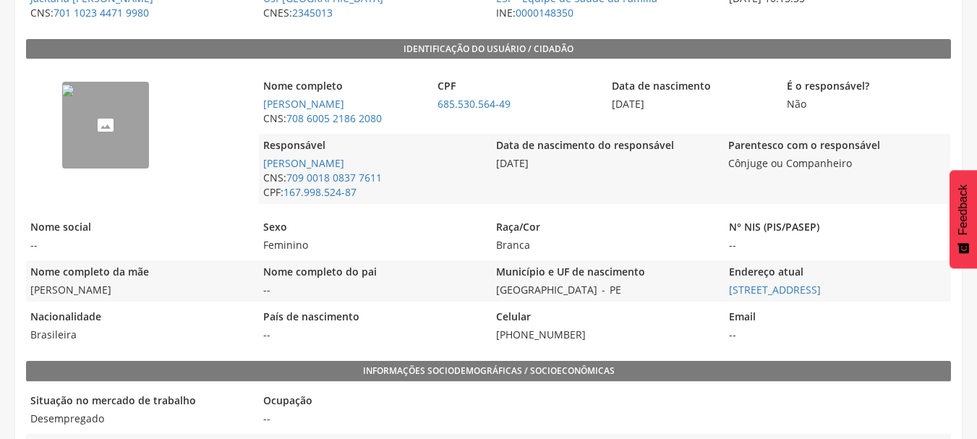
scroll to position [434, 0]
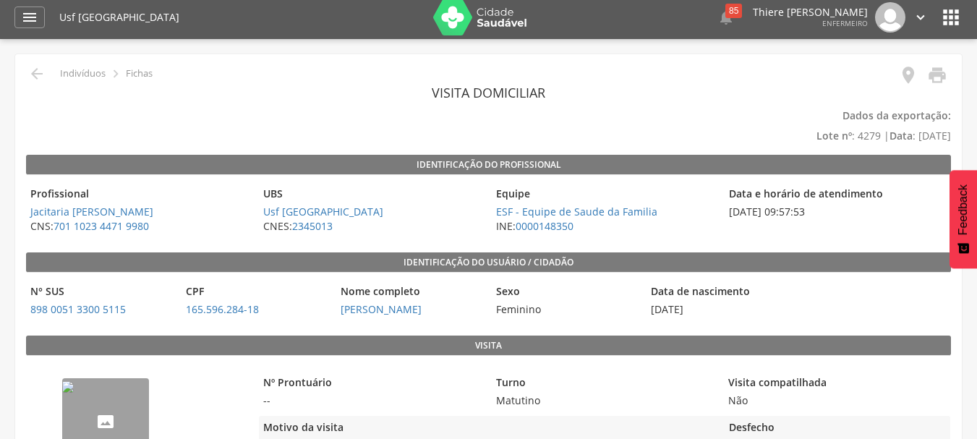
scroll to position [171, 0]
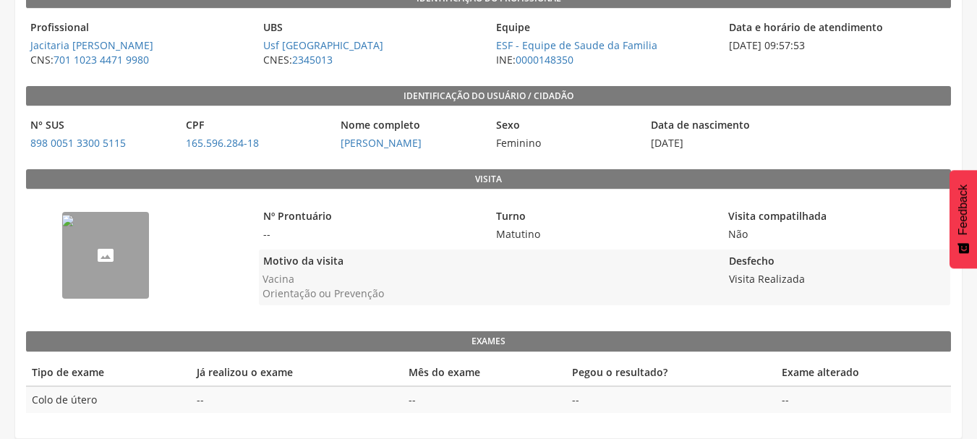
click at [74, 226] on img "--" at bounding box center [68, 221] width 12 height 12
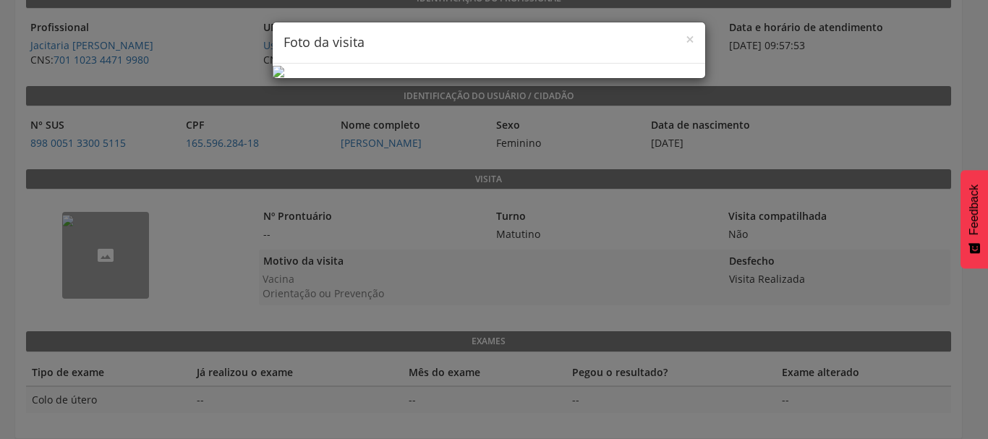
click at [679, 39] on h4 "Foto da visita" at bounding box center [489, 42] width 411 height 19
click at [686, 39] on span "×" at bounding box center [690, 39] width 9 height 20
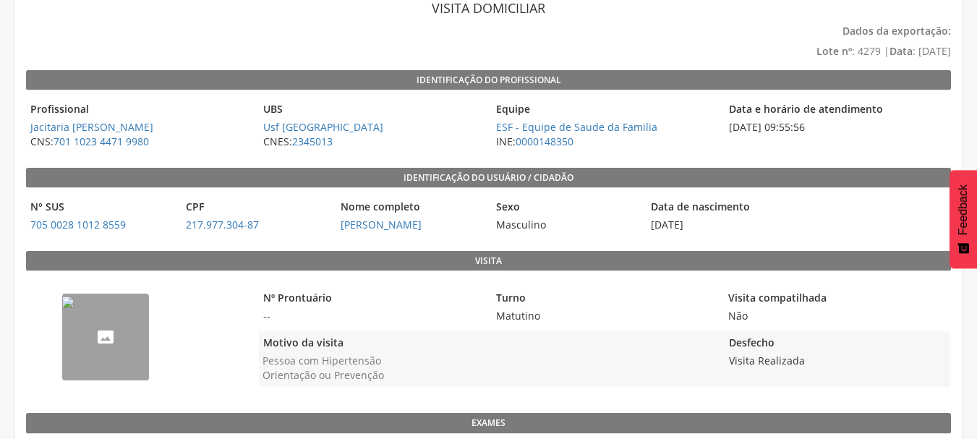
scroll to position [171, 0]
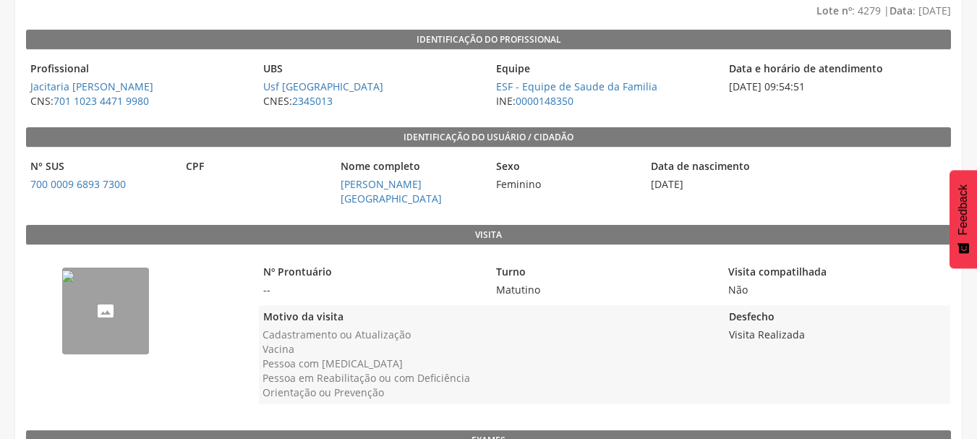
scroll to position [145, 0]
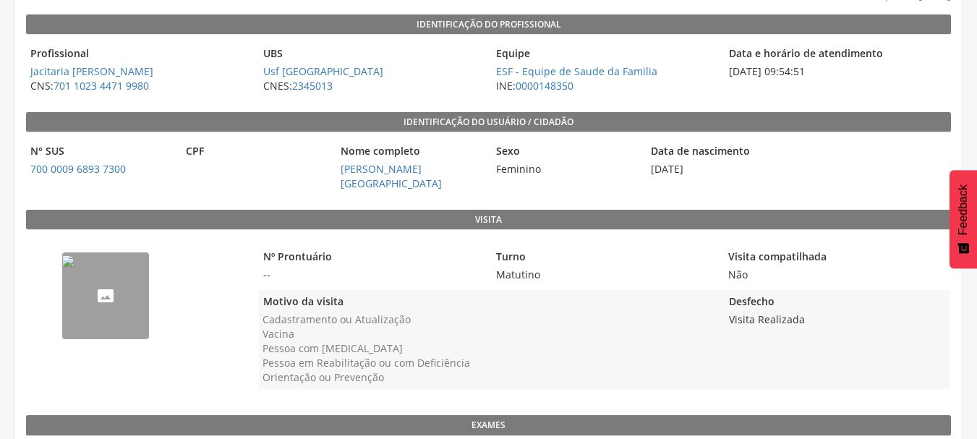
click at [74, 267] on img "--" at bounding box center [68, 261] width 12 height 12
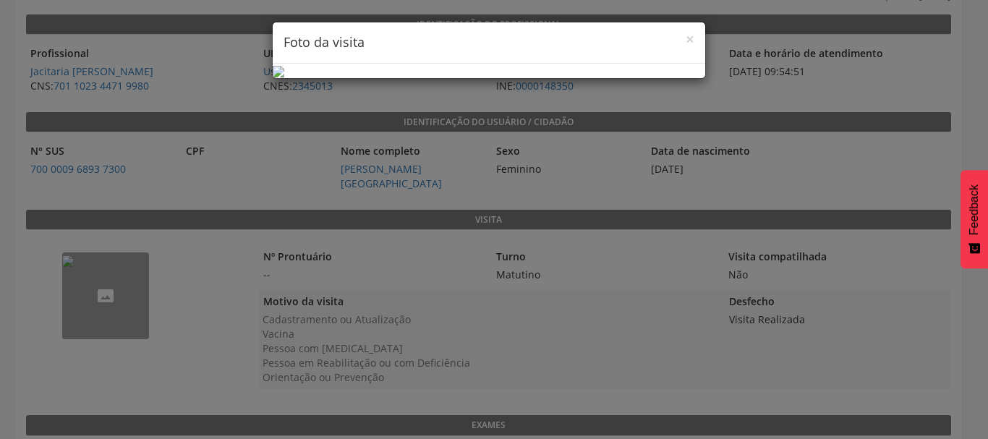
drag, startPoint x: 741, startPoint y: 75, endPoint x: 631, endPoint y: 4, distance: 130.6
click at [732, 74] on div "× Foto da visita" at bounding box center [494, 219] width 988 height 439
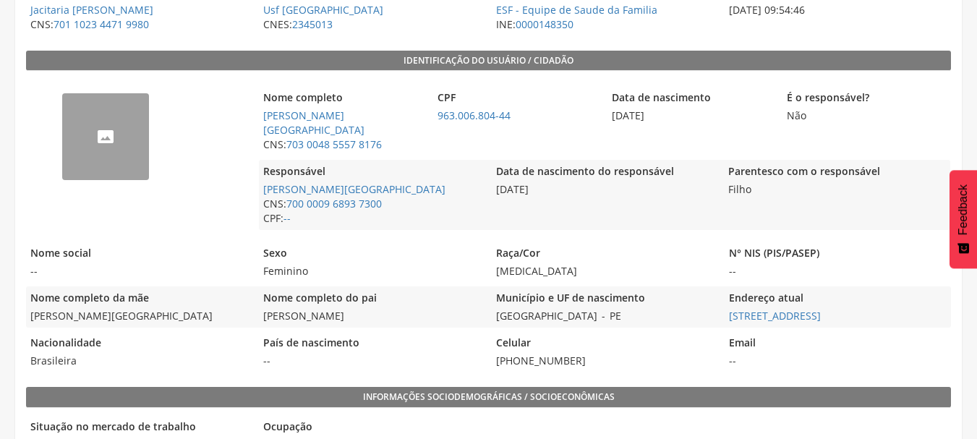
scroll to position [289, 0]
drag, startPoint x: 120, startPoint y: 124, endPoint x: 148, endPoint y: 111, distance: 31.1
click at [122, 123] on div "--" at bounding box center [105, 136] width 87 height 87
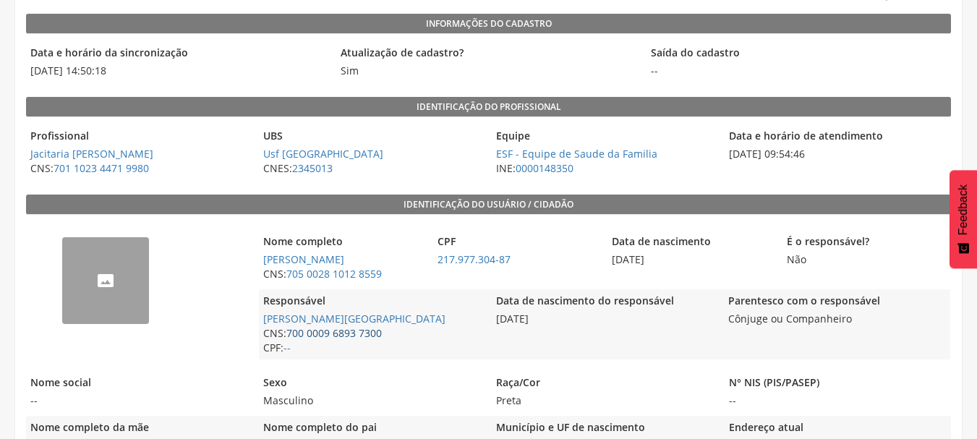
scroll to position [289, 0]
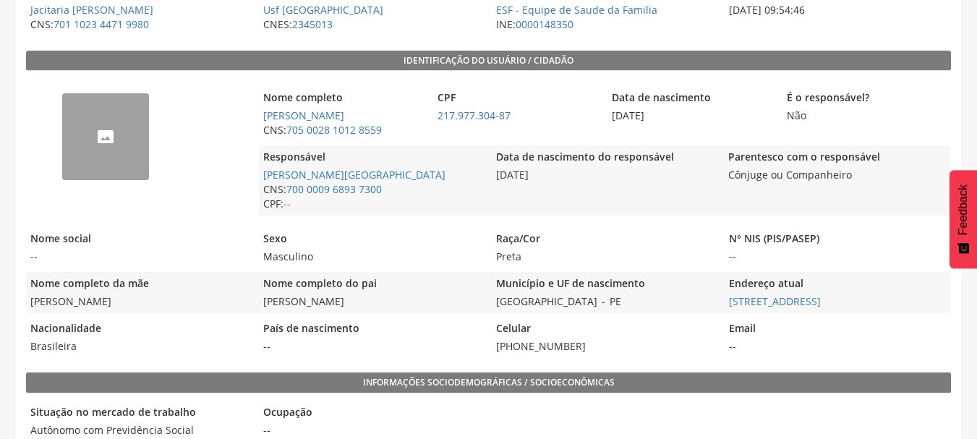
click at [129, 153] on div "--" at bounding box center [105, 136] width 87 height 87
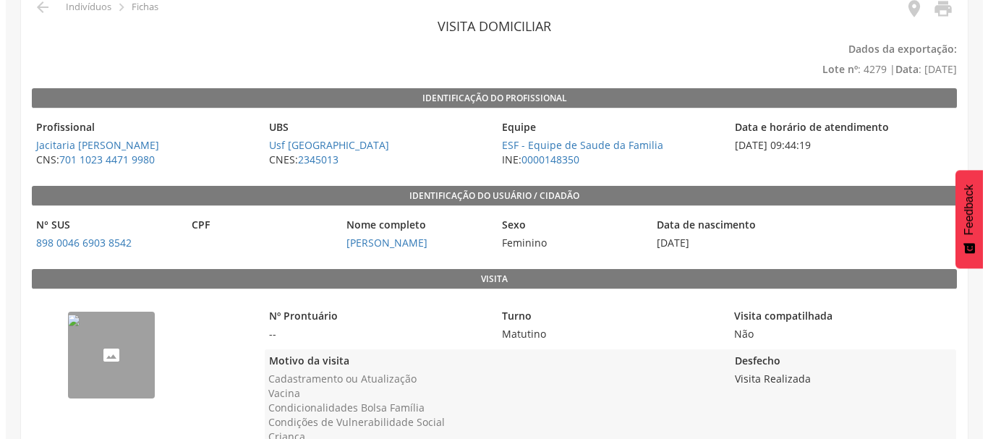
scroll to position [154, 0]
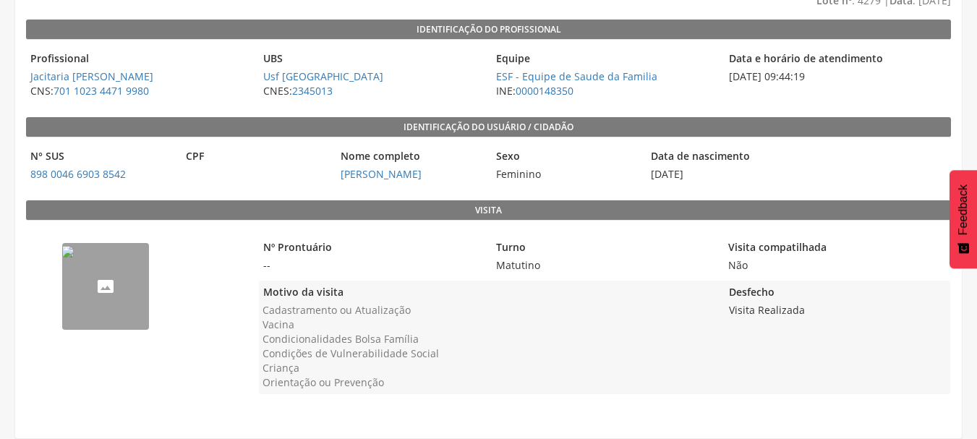
click at [67, 258] on img "--" at bounding box center [68, 252] width 12 height 12
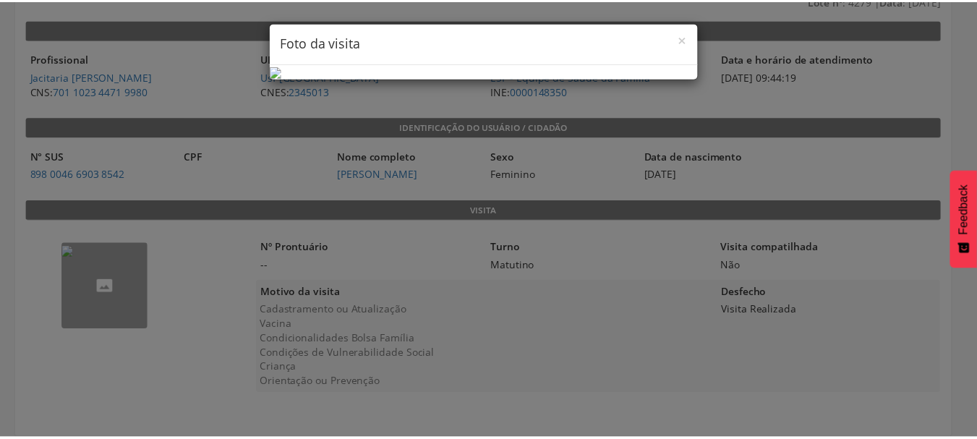
scroll to position [80, 0]
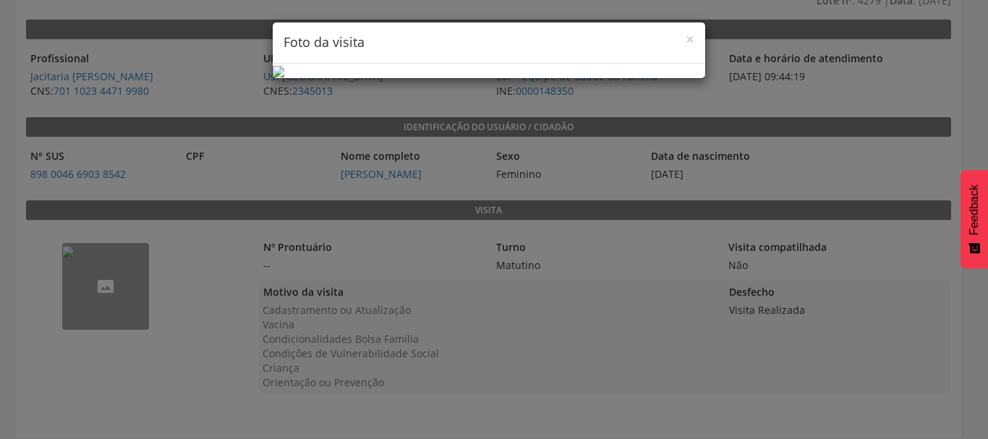
click at [773, 239] on div "× Foto da visita" at bounding box center [494, 219] width 988 height 439
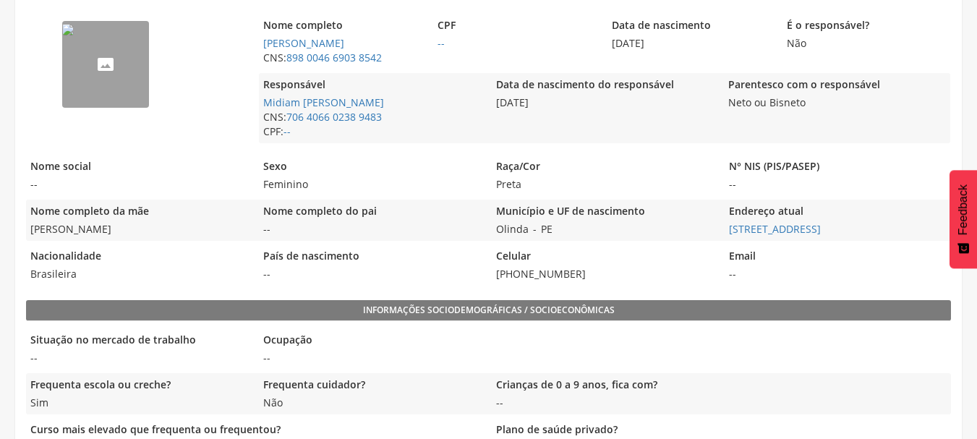
scroll to position [362, 0]
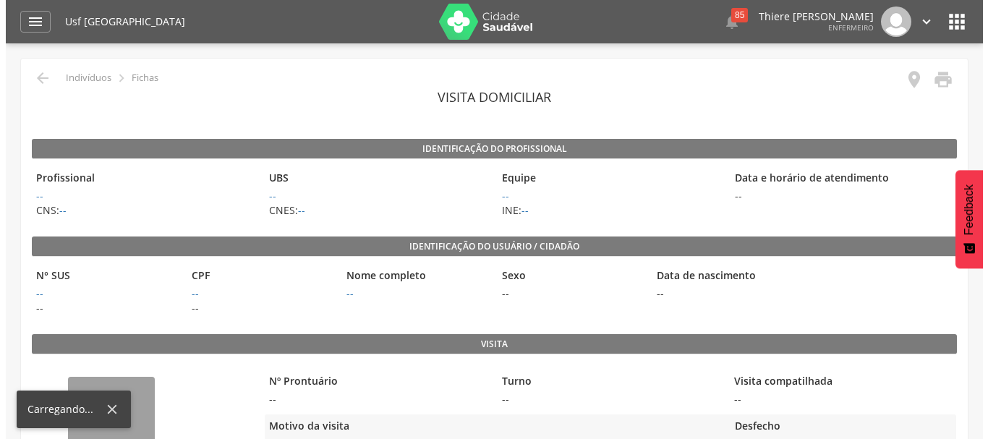
scroll to position [145, 0]
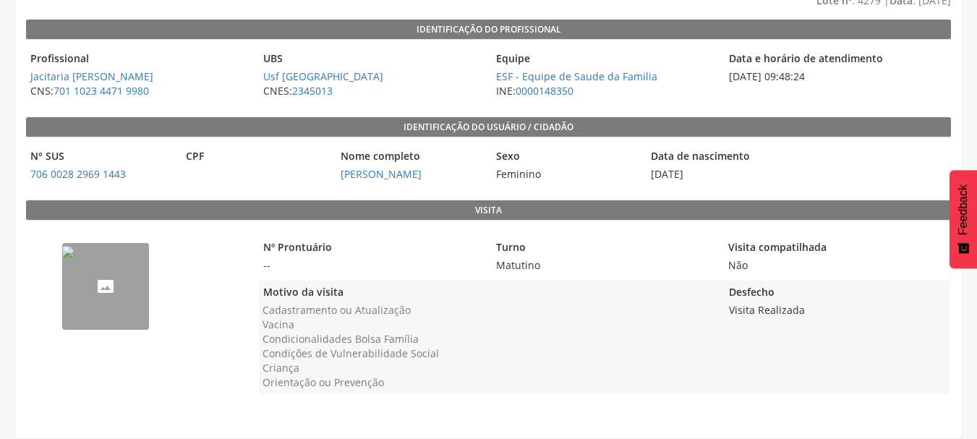
click at [137, 289] on div "--" at bounding box center [139, 317] width 226 height 178
click at [74, 258] on img "--" at bounding box center [68, 252] width 12 height 12
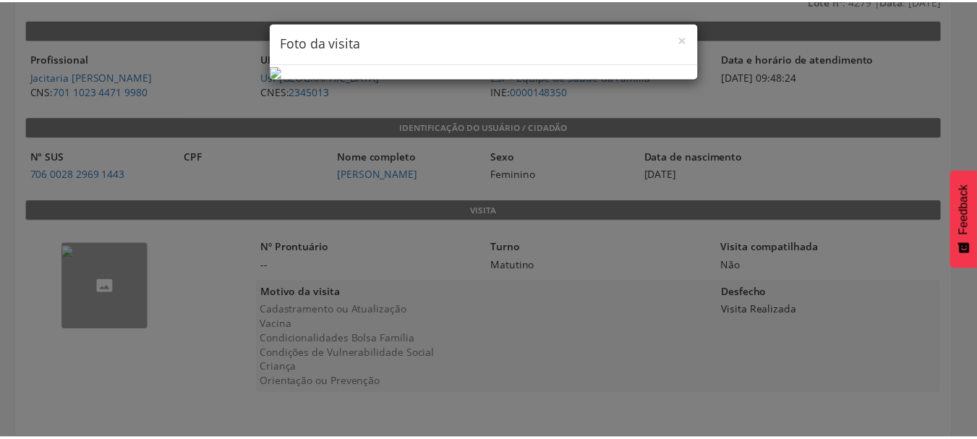
scroll to position [80, 0]
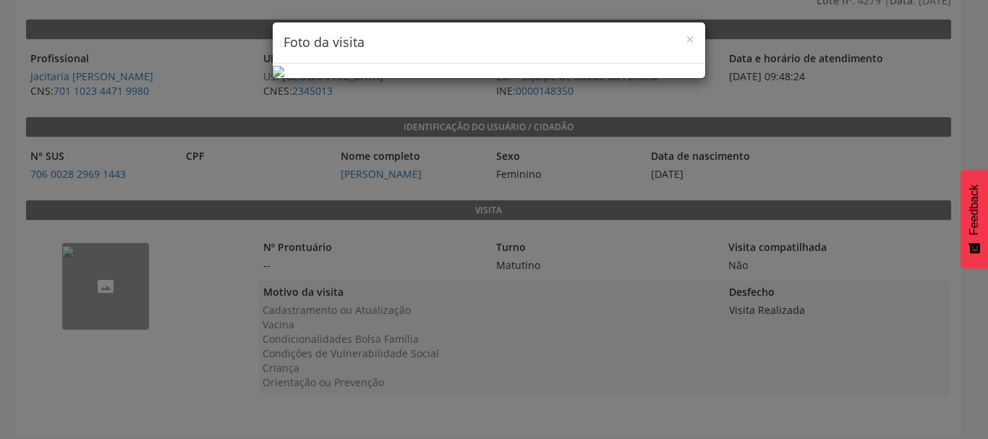
drag, startPoint x: 698, startPoint y: 126, endPoint x: 730, endPoint y: 116, distance: 33.2
click at [284, 77] on img at bounding box center [279, 72] width 12 height 12
drag, startPoint x: 749, startPoint y: 112, endPoint x: 694, endPoint y: 30, distance: 98.5
click at [741, 99] on div "× Foto da visita" at bounding box center [494, 219] width 988 height 439
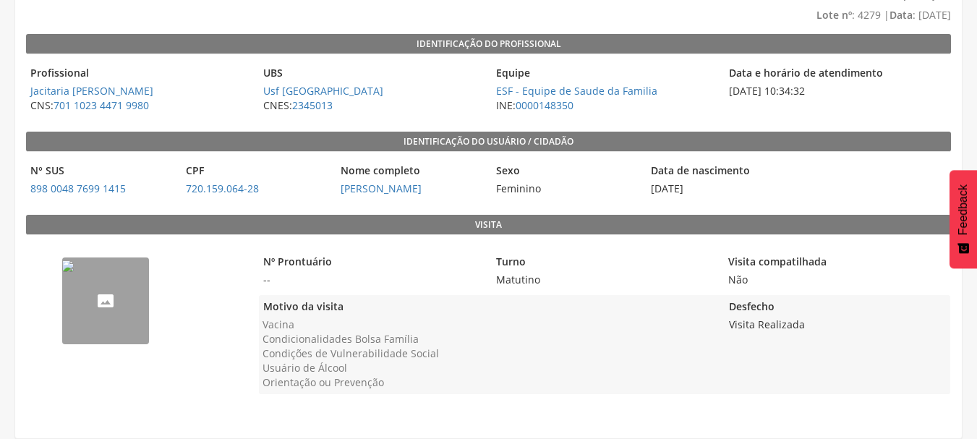
scroll to position [125, 0]
click at [74, 272] on img "--" at bounding box center [68, 266] width 12 height 12
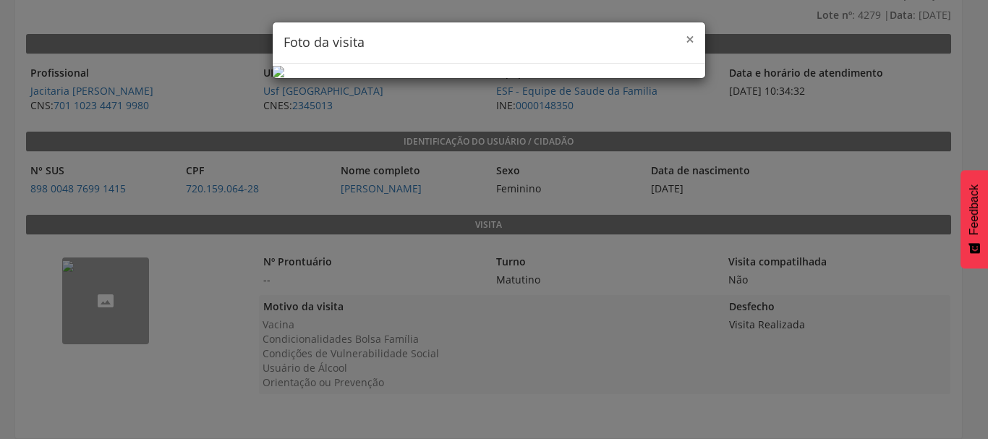
drag, startPoint x: 686, startPoint y: 41, endPoint x: 583, endPoint y: 4, distance: 109.8
click at [686, 41] on span "×" at bounding box center [690, 39] width 9 height 20
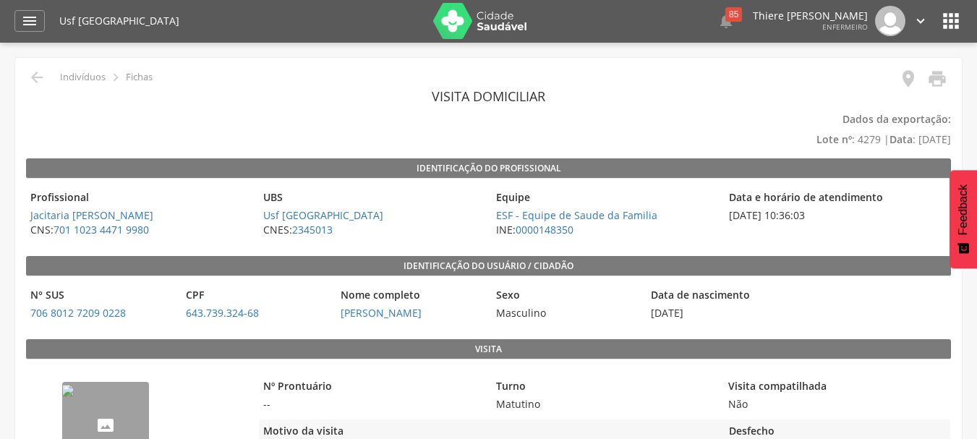
scroll to position [214, 0]
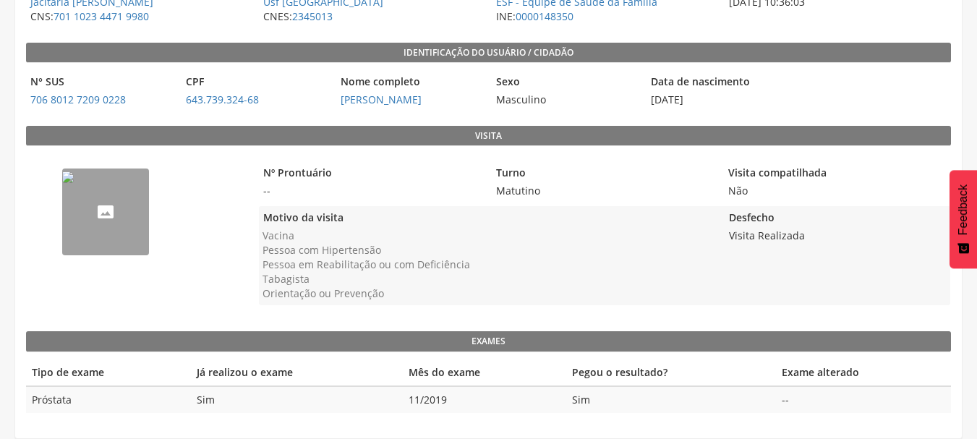
click at [74, 183] on img "--" at bounding box center [68, 177] width 12 height 12
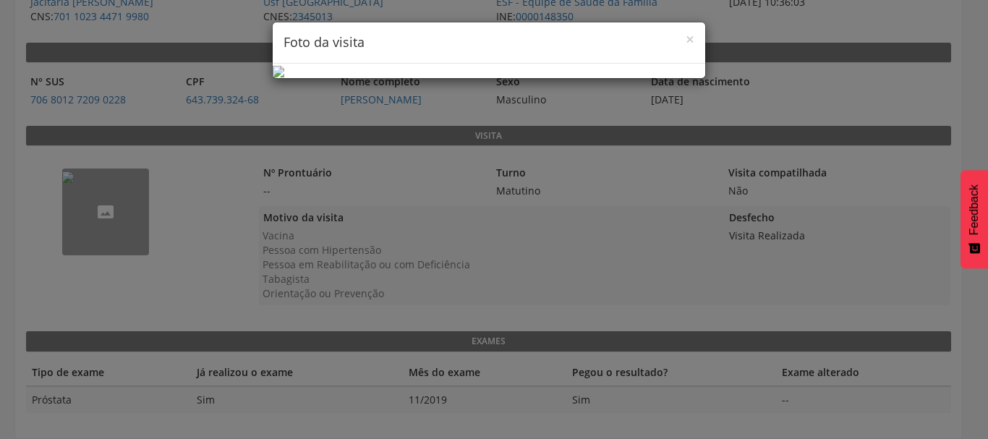
drag, startPoint x: 679, startPoint y: 39, endPoint x: 661, endPoint y: 33, distance: 19.0
click at [679, 40] on h4 "Foto da visita" at bounding box center [489, 42] width 411 height 19
click at [681, 40] on div "× Foto da visita" at bounding box center [489, 42] width 433 height 41
click at [687, 43] on span "×" at bounding box center [690, 39] width 9 height 20
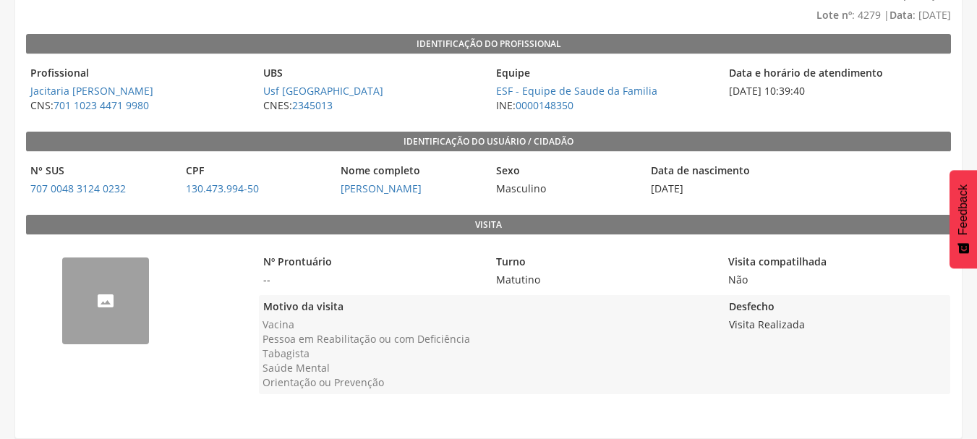
scroll to position [125, 0]
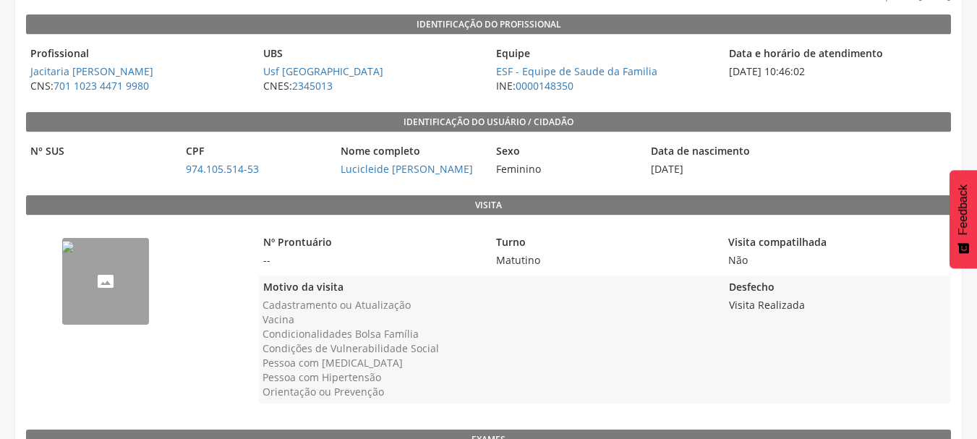
scroll to position [270, 0]
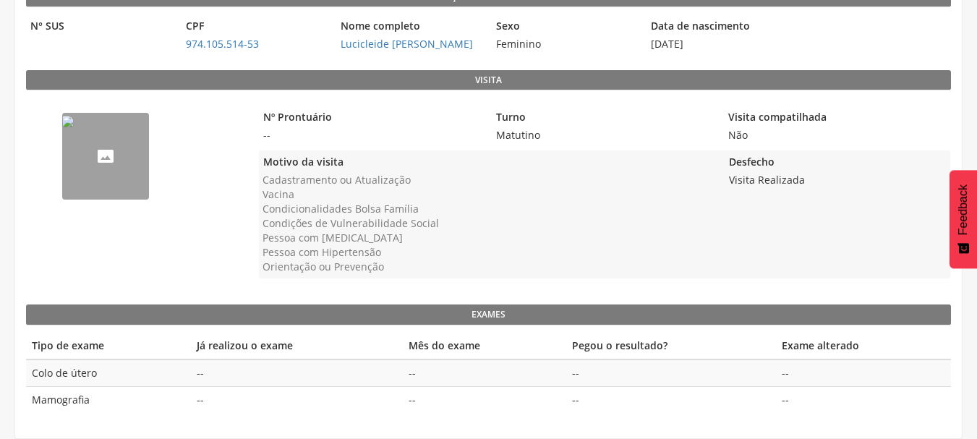
click at [74, 127] on img "--" at bounding box center [68, 122] width 12 height 12
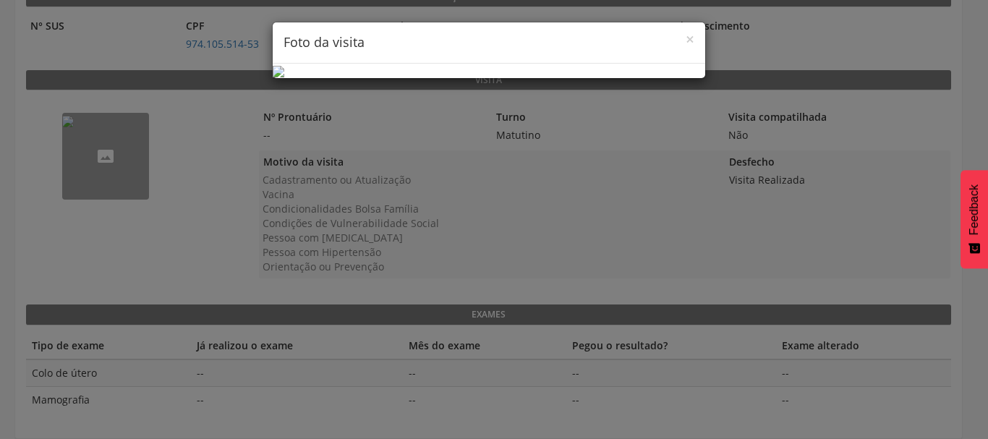
click at [678, 38] on h4 "Foto da visita" at bounding box center [489, 42] width 411 height 19
click at [686, 41] on span "×" at bounding box center [690, 39] width 9 height 20
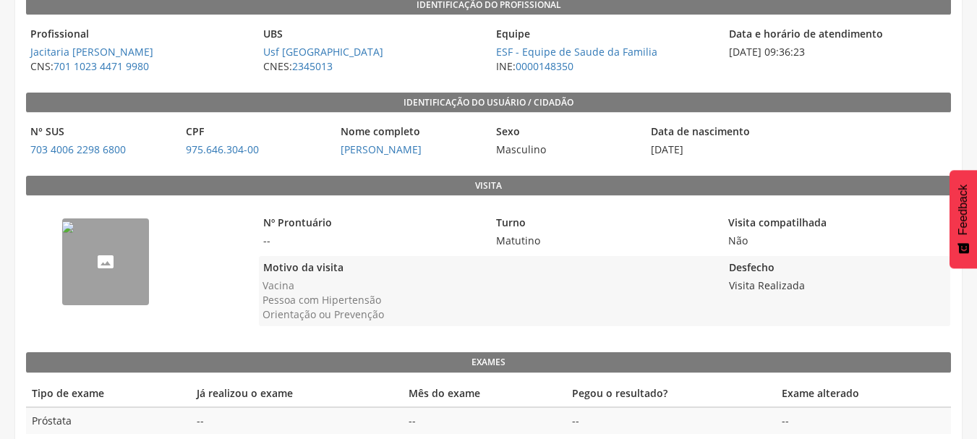
scroll to position [185, 0]
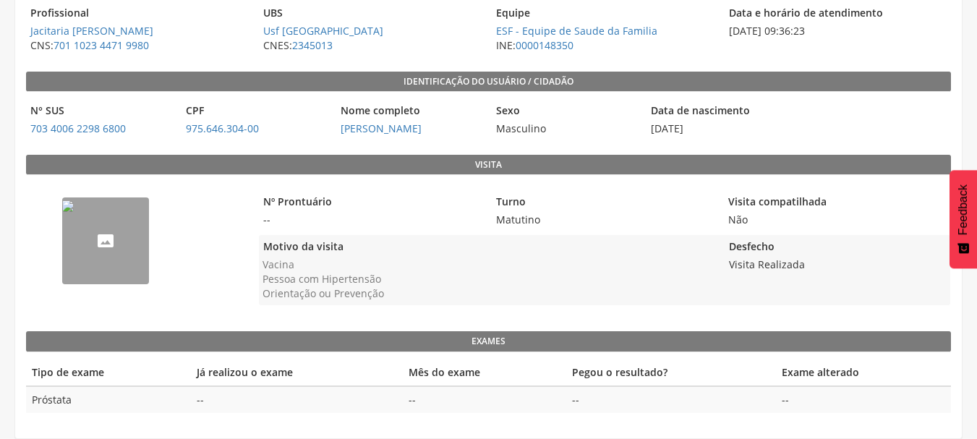
click at [74, 212] on img "--" at bounding box center [68, 206] width 12 height 12
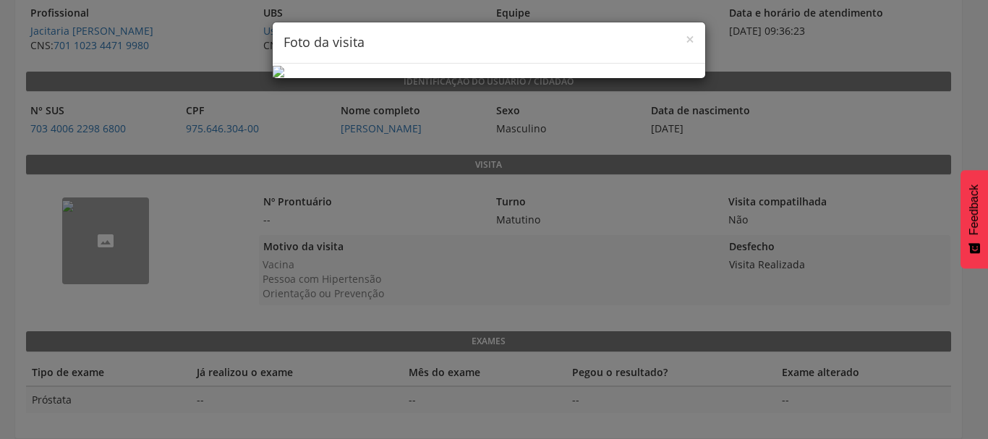
click at [694, 43] on div "× Foto da visita" at bounding box center [489, 42] width 433 height 41
click at [686, 41] on span "×" at bounding box center [690, 39] width 9 height 20
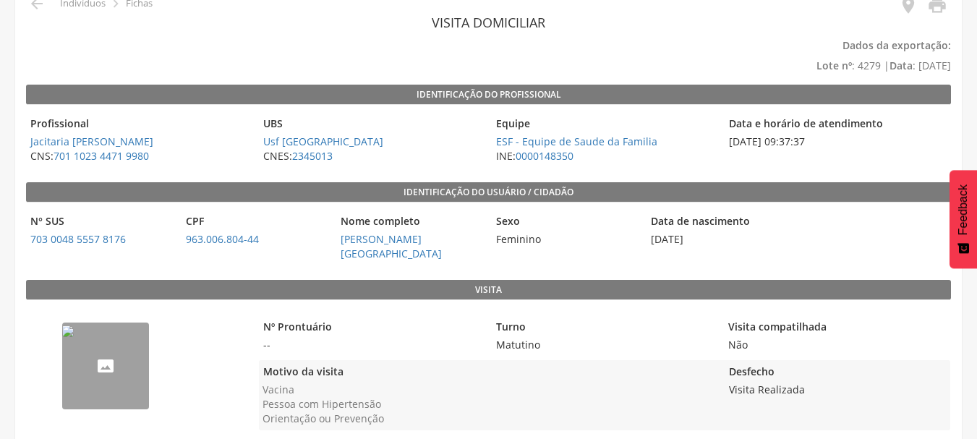
scroll to position [145, 0]
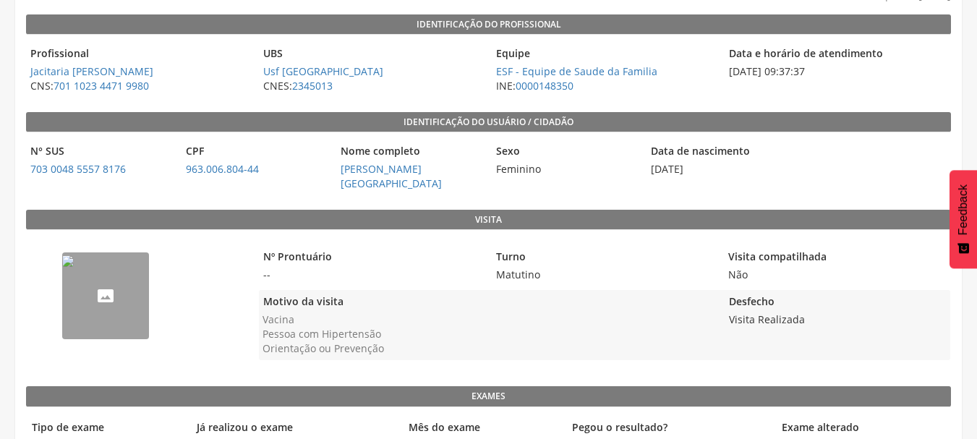
click at [74, 267] on img "--" at bounding box center [68, 261] width 12 height 12
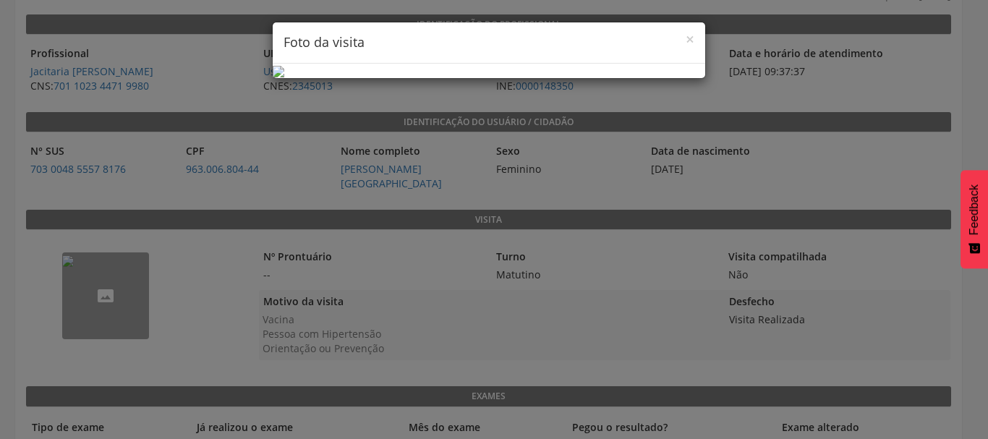
click at [676, 38] on h4 "Foto da visita" at bounding box center [489, 42] width 411 height 19
click at [686, 38] on span "×" at bounding box center [690, 39] width 9 height 20
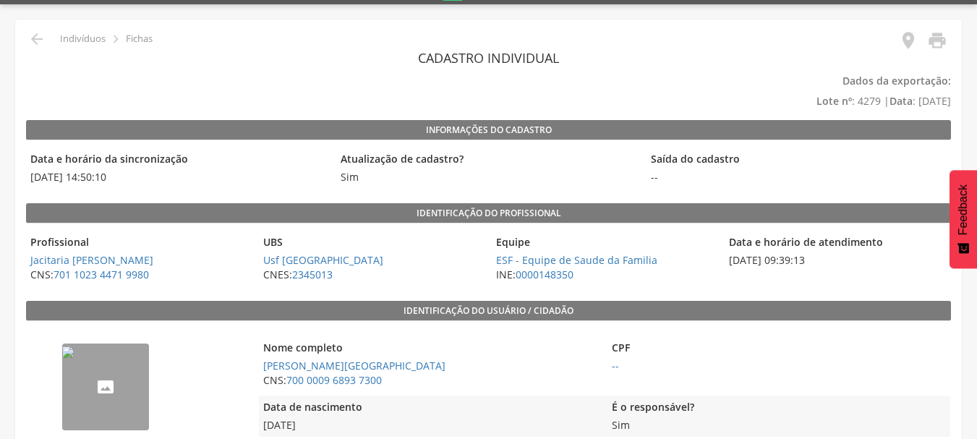
scroll to position [289, 0]
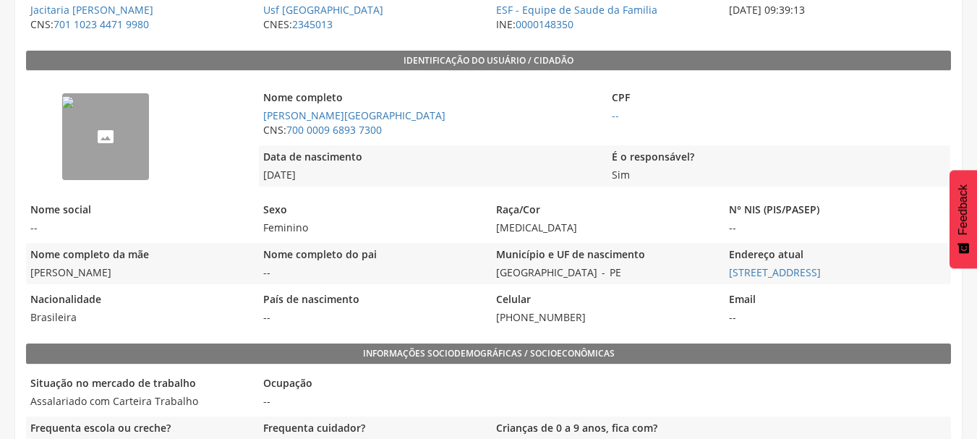
click at [74, 108] on img "--" at bounding box center [68, 102] width 12 height 12
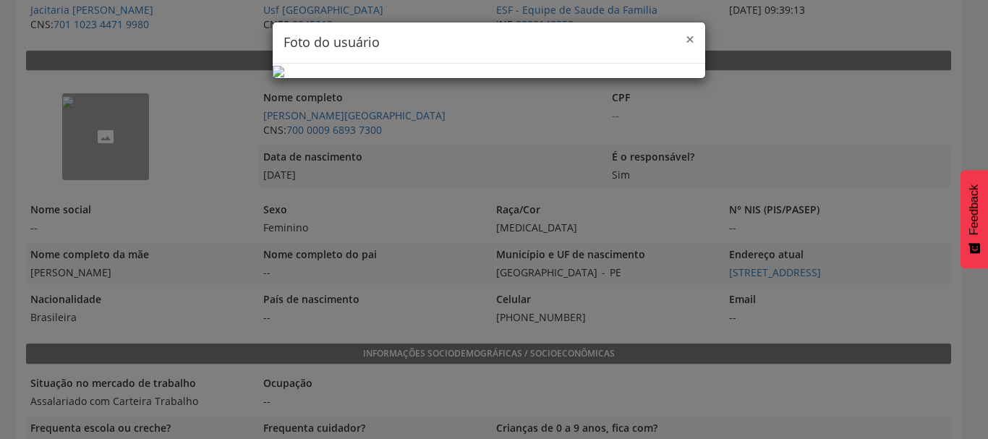
click at [686, 46] on span "×" at bounding box center [690, 39] width 9 height 20
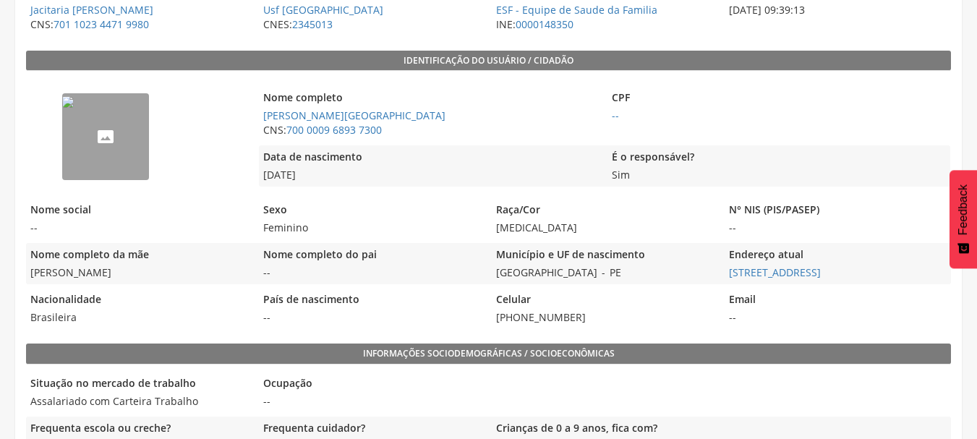
scroll to position [362, 0]
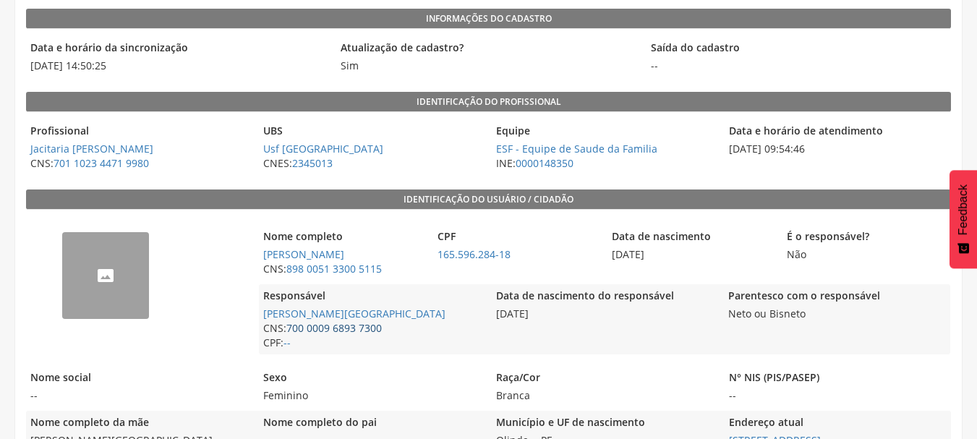
scroll to position [145, 0]
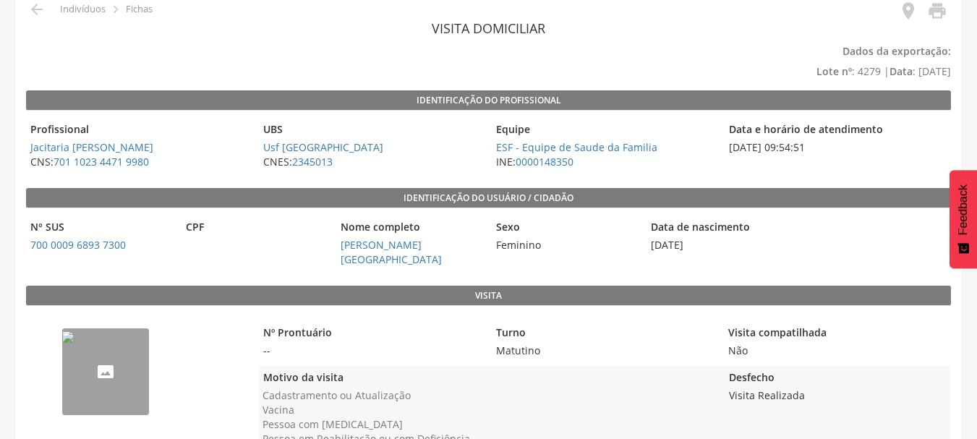
scroll to position [145, 0]
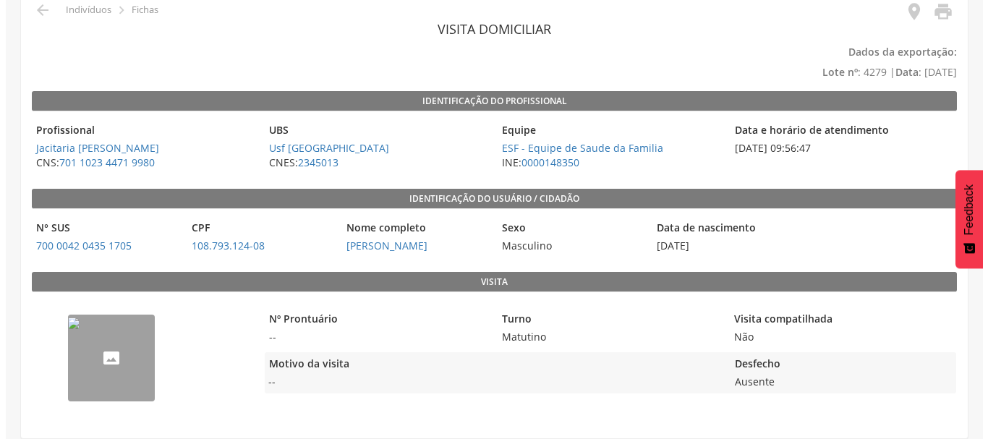
scroll to position [68, 0]
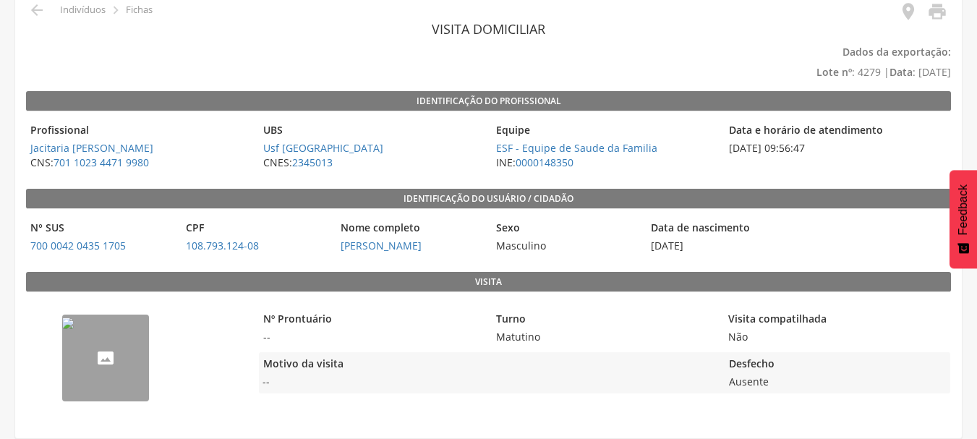
click at [74, 328] on img "--" at bounding box center [68, 324] width 12 height 12
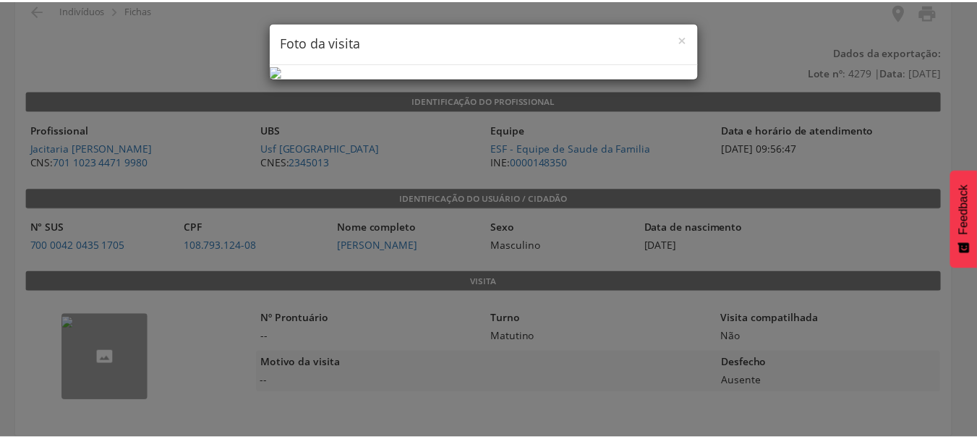
scroll to position [0, 0]
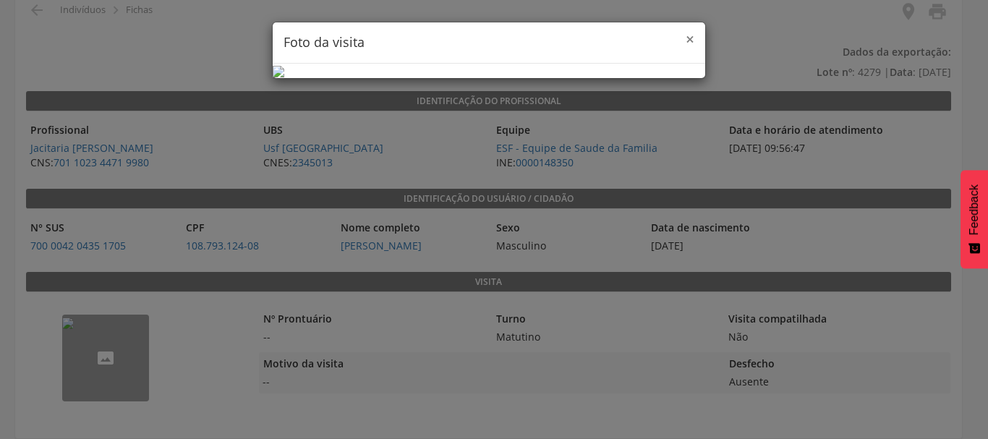
drag, startPoint x: 698, startPoint y: 36, endPoint x: 684, endPoint y: 38, distance: 14.5
click at [689, 37] on div "× Foto da visita" at bounding box center [489, 42] width 433 height 41
click at [686, 38] on span "×" at bounding box center [690, 39] width 9 height 20
